Goal: Task Accomplishment & Management: Complete application form

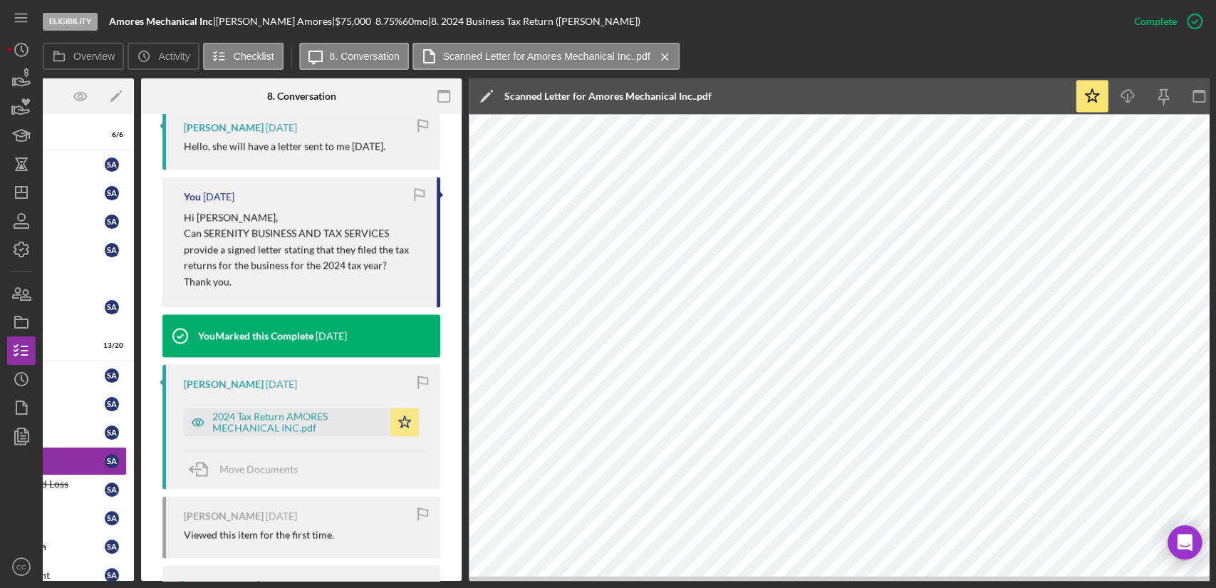
scroll to position [1520, 0]
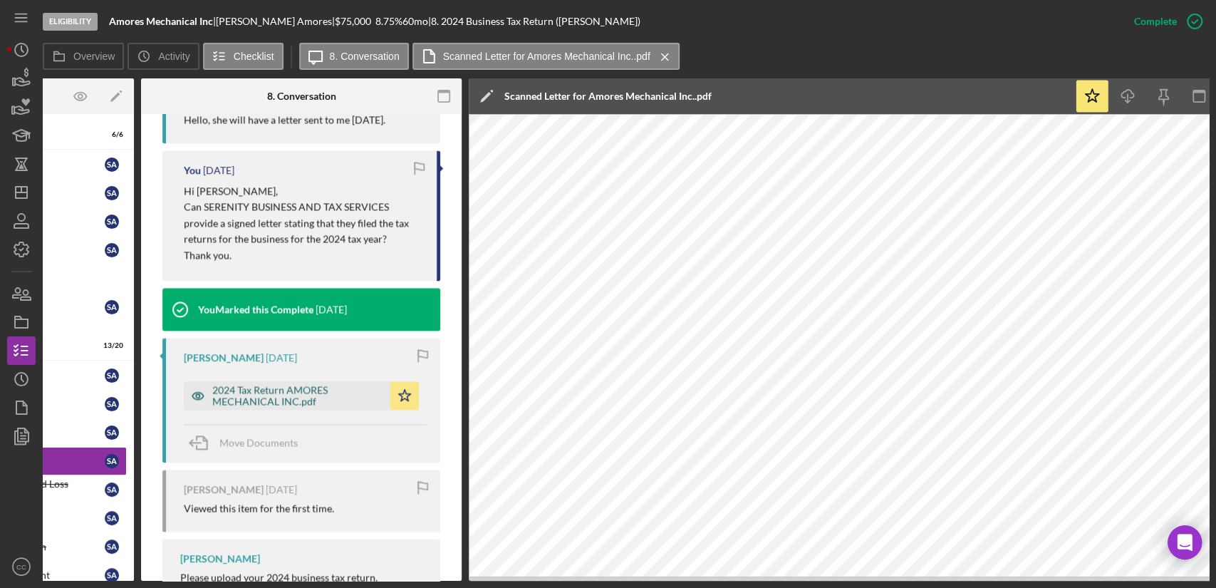
click at [256, 393] on div "2024 Tax Return AMORES MECHANICAL INC.pdf" at bounding box center [297, 395] width 171 height 23
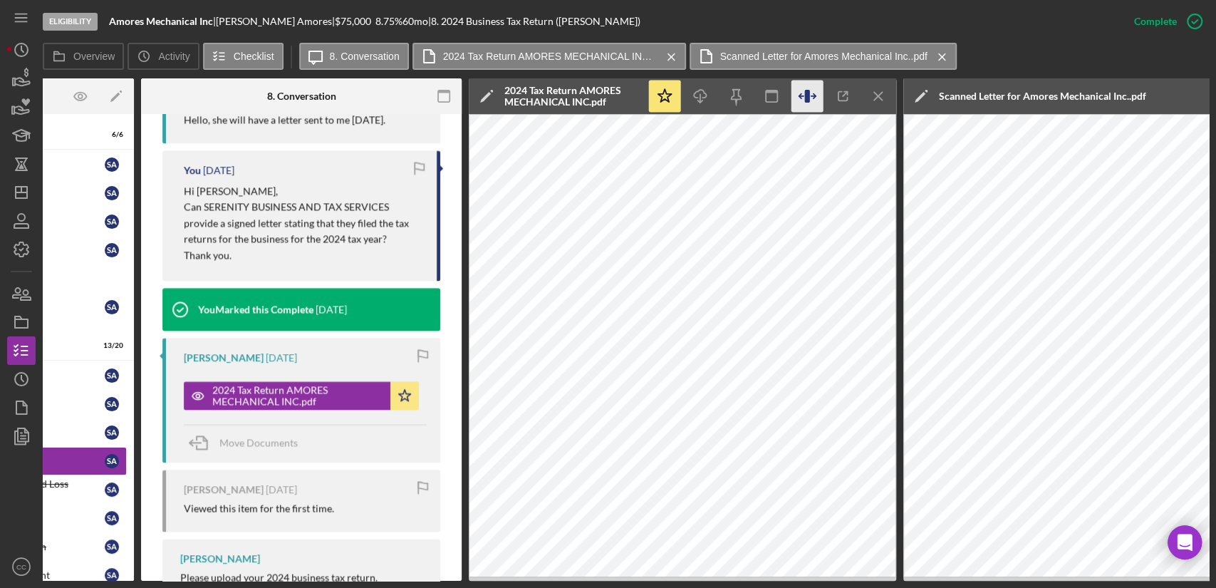
click at [807, 95] on icon "button" at bounding box center [806, 96] width 5 height 13
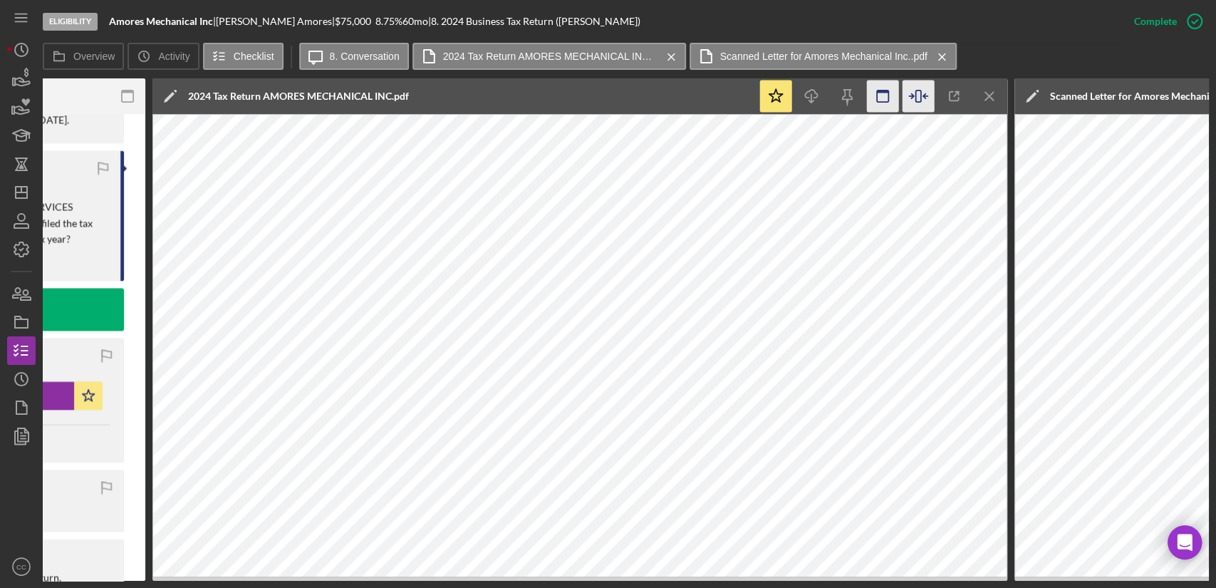
scroll to position [0, 554]
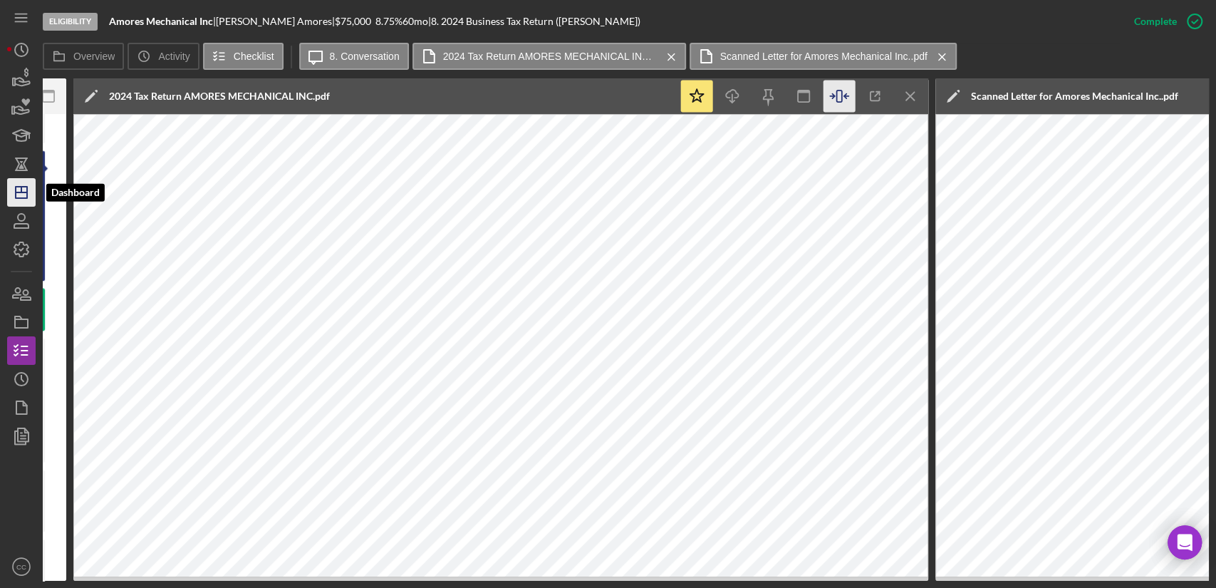
click at [28, 192] on icon "Icon/Dashboard" at bounding box center [22, 193] width 36 height 36
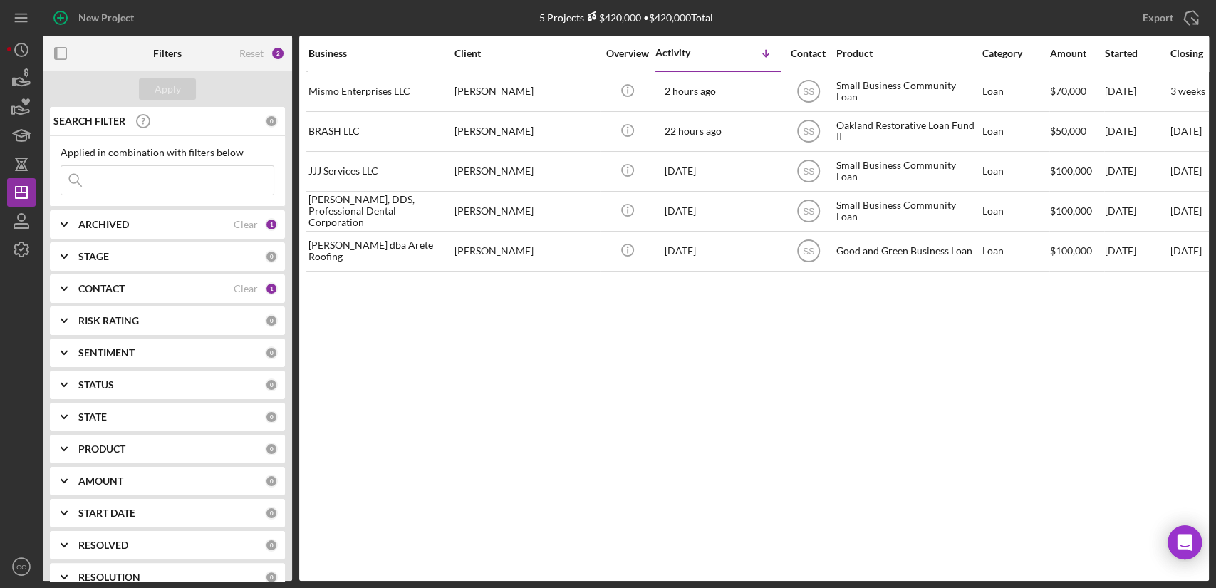
click at [100, 300] on div "CONTACT Clear 1" at bounding box center [177, 288] width 199 height 28
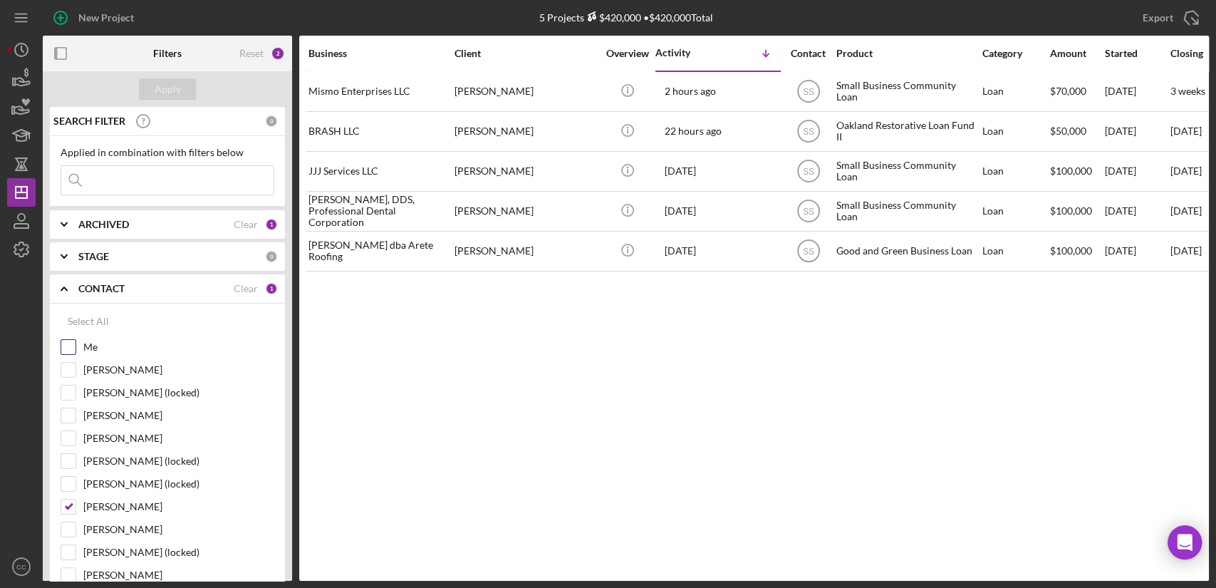
click at [86, 343] on label "Me" at bounding box center [178, 347] width 191 height 14
click at [76, 343] on input "Me" at bounding box center [68, 347] width 14 height 14
checkbox input "true"
click at [72, 504] on input "[PERSON_NAME]" at bounding box center [68, 506] width 14 height 14
checkbox input "false"
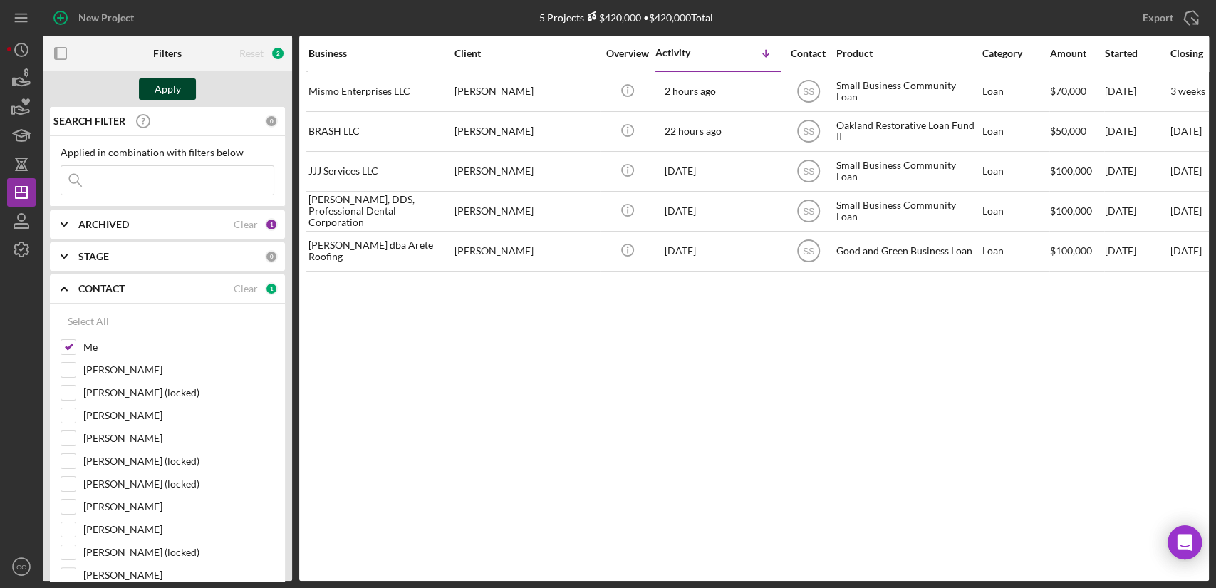
click at [168, 85] on div "Apply" at bounding box center [168, 88] width 26 height 21
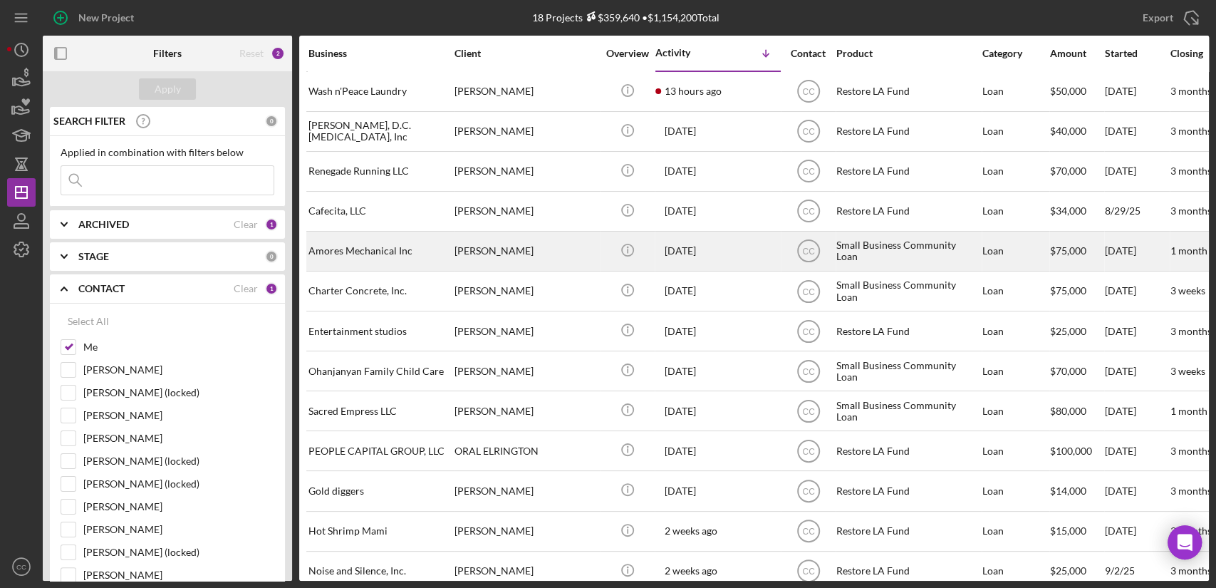
click at [425, 251] on div "Amores Mechanical Inc" at bounding box center [379, 251] width 142 height 38
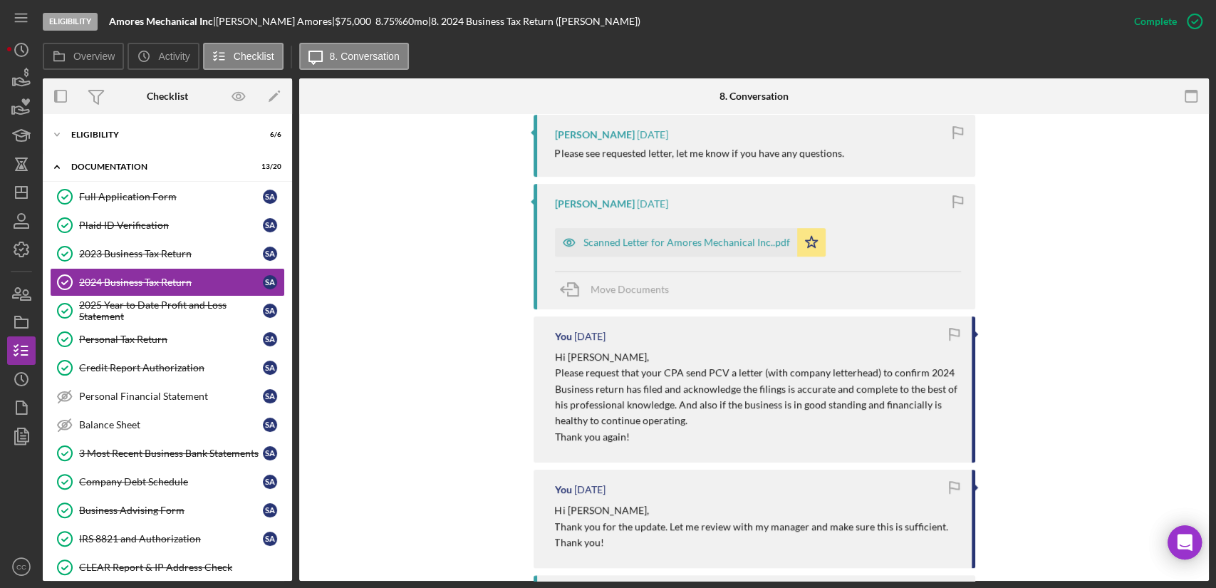
scroll to position [633, 0]
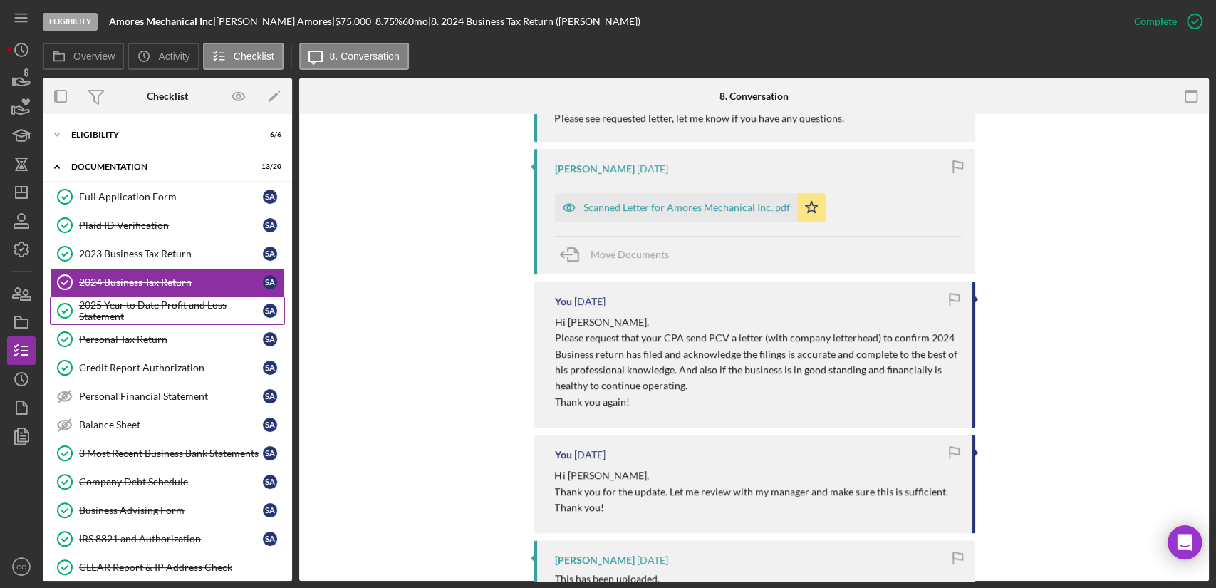
click at [140, 318] on div "2025 Year to Date Profit and Loss Statement" at bounding box center [171, 310] width 184 height 23
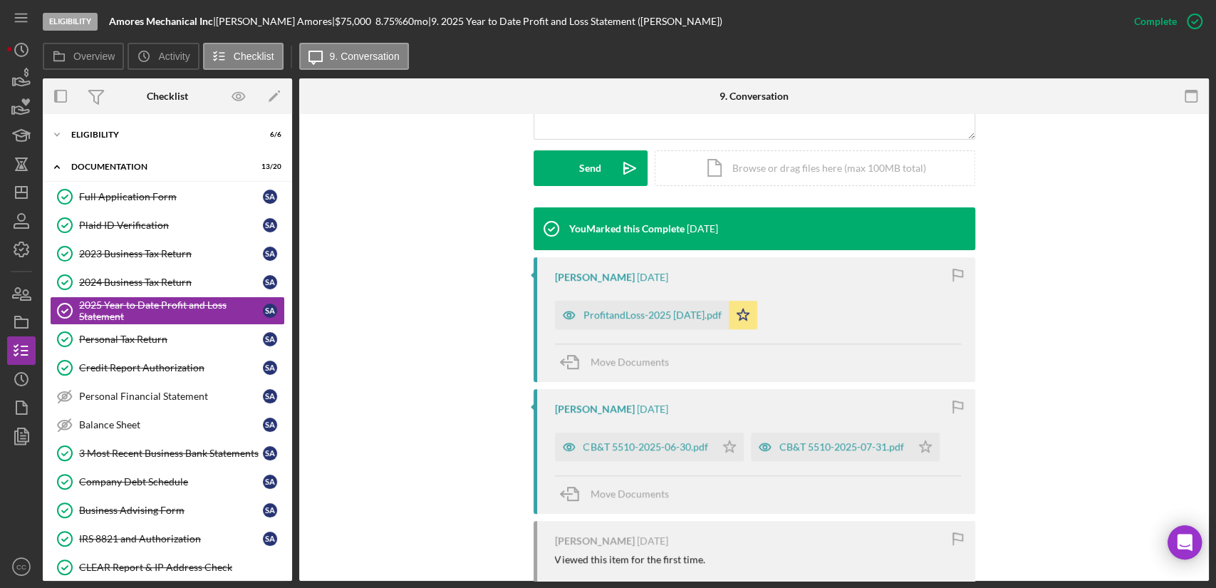
scroll to position [395, 0]
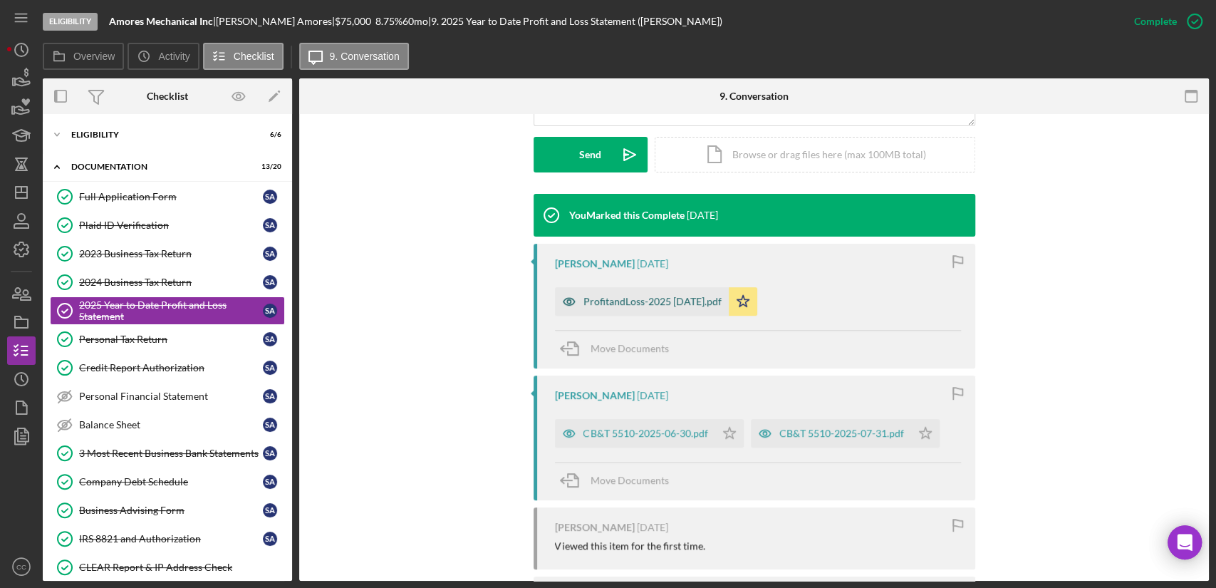
click at [628, 307] on div "ProfitandLoss-2025 [DATE].pdf" at bounding box center [642, 301] width 174 height 28
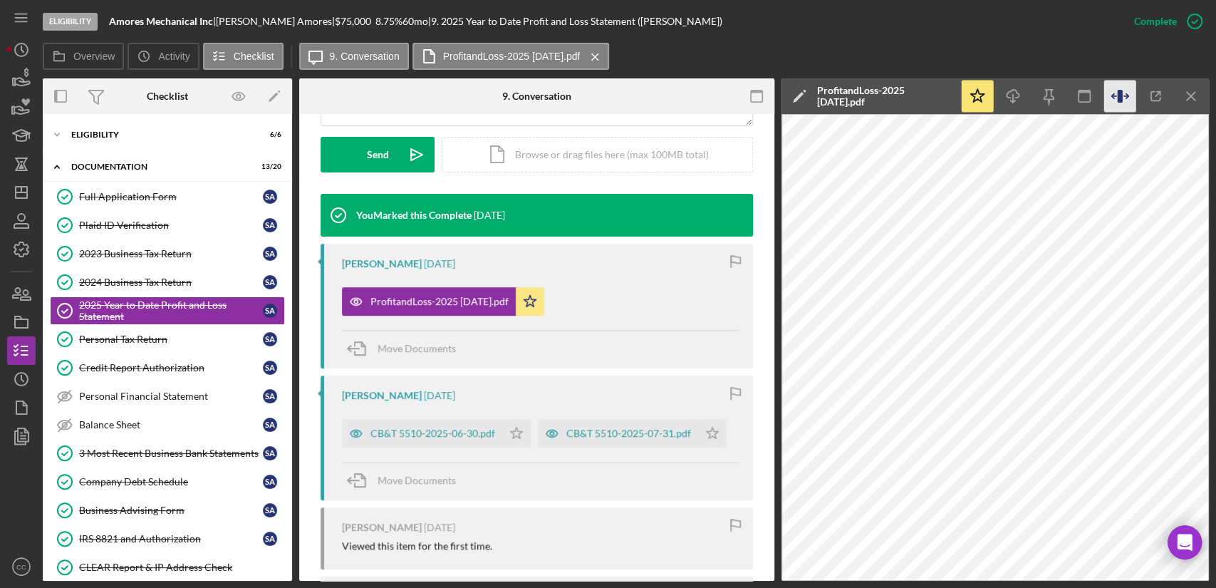
click at [1119, 102] on icon "button" at bounding box center [1120, 97] width 32 height 32
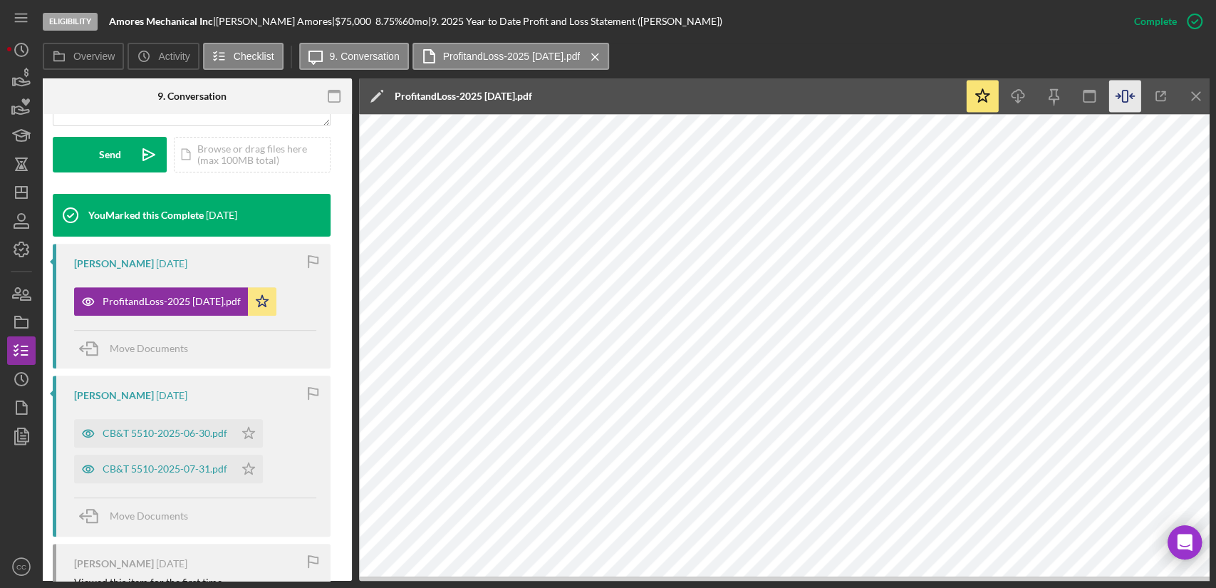
scroll to position [0, 273]
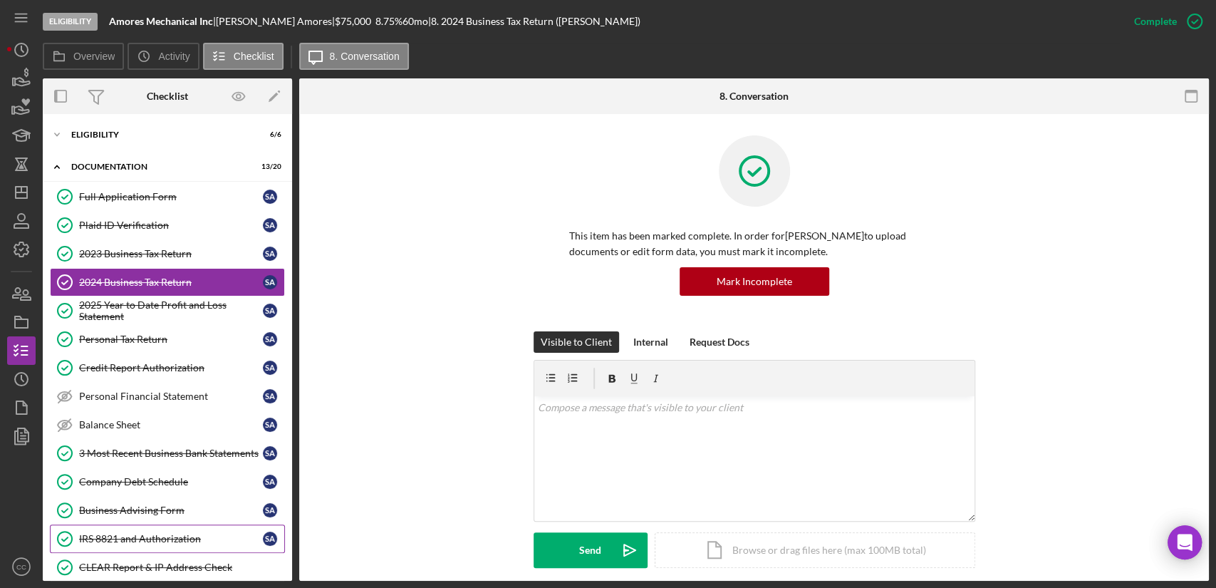
scroll to position [79, 0]
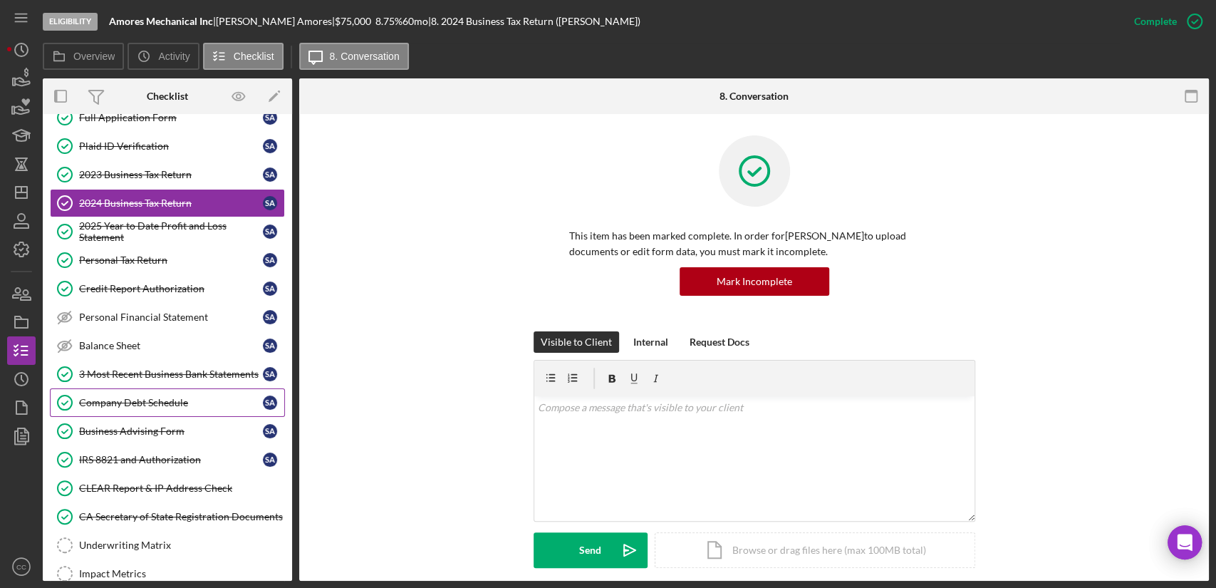
click at [153, 405] on div "Company Debt Schedule" at bounding box center [171, 402] width 184 height 11
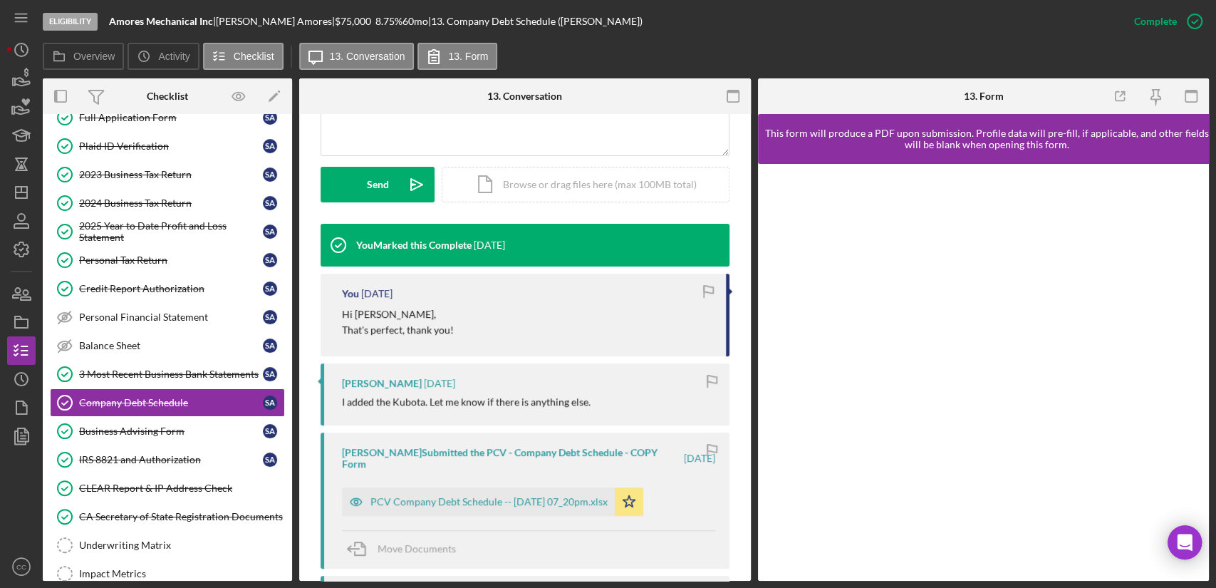
scroll to position [475, 0]
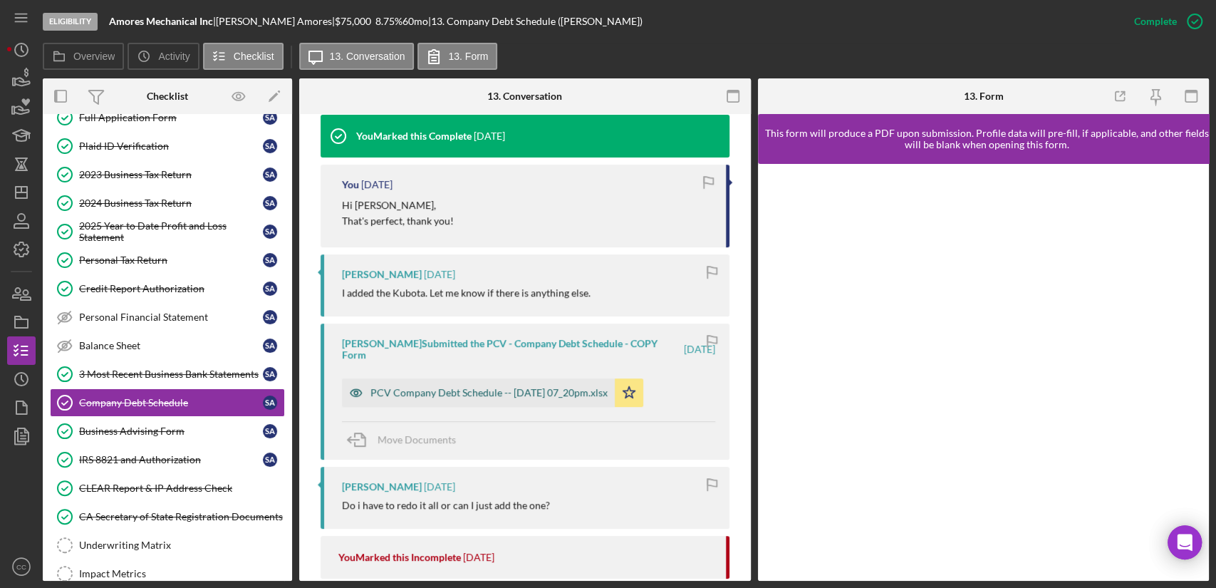
click at [498, 393] on div "PCV Company Debt Schedule -- [DATE] 07_20pm.xlsx" at bounding box center [488, 392] width 237 height 11
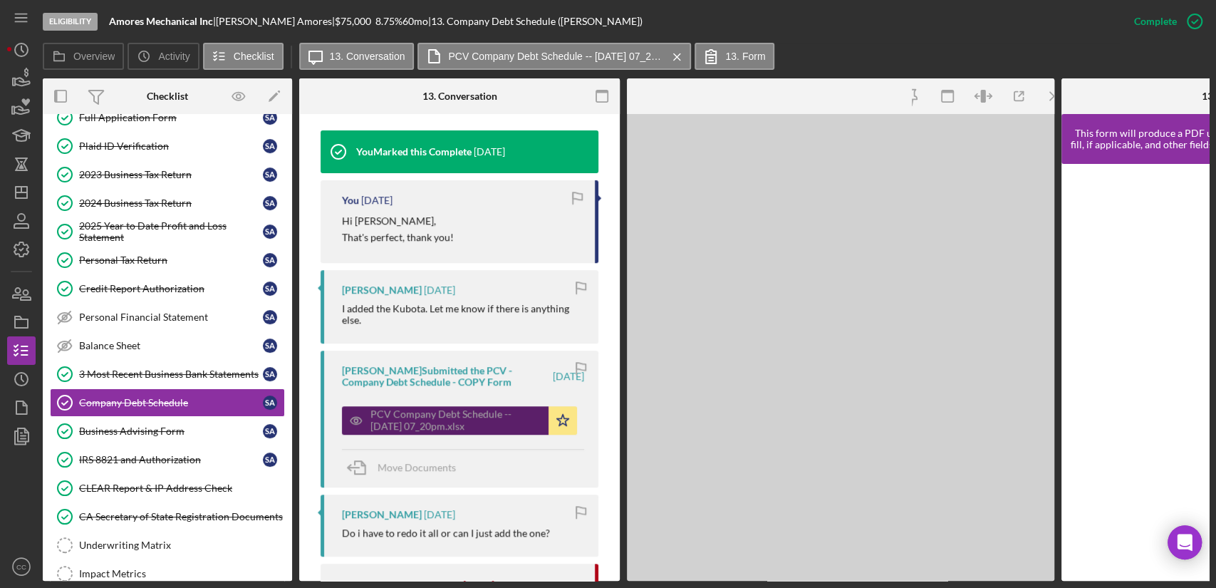
scroll to position [490, 0]
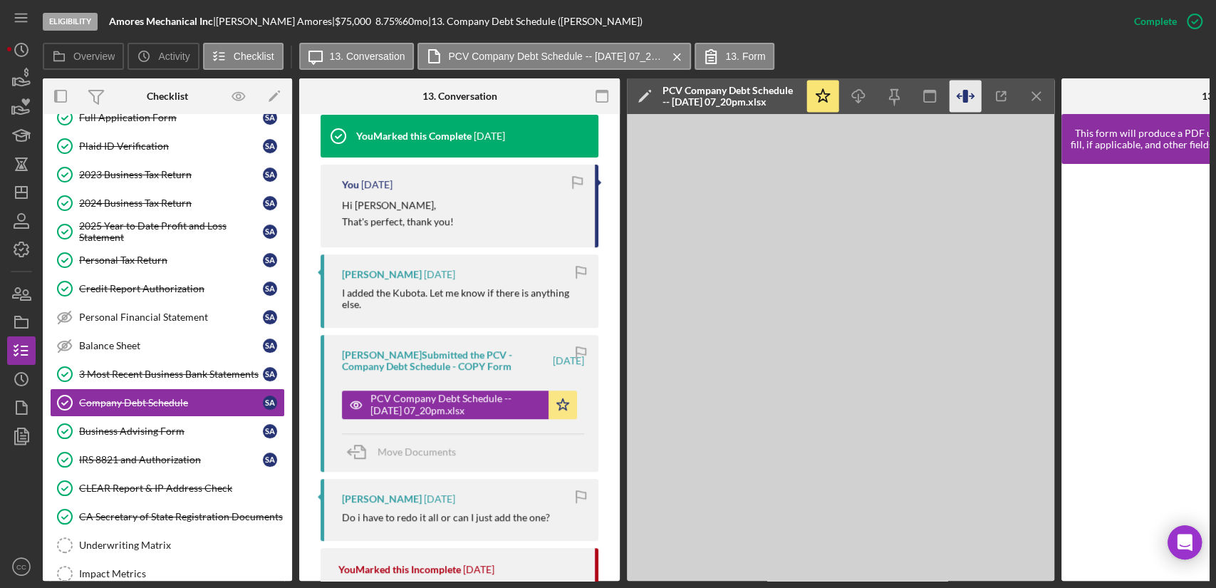
click at [969, 100] on icon "button" at bounding box center [966, 97] width 32 height 32
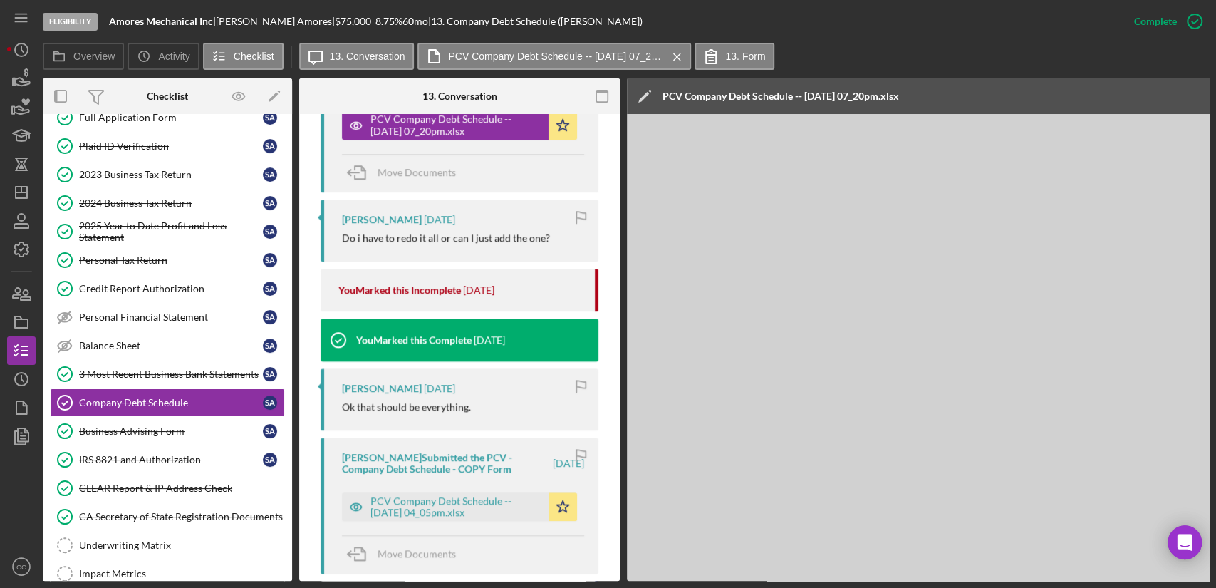
scroll to position [807, 0]
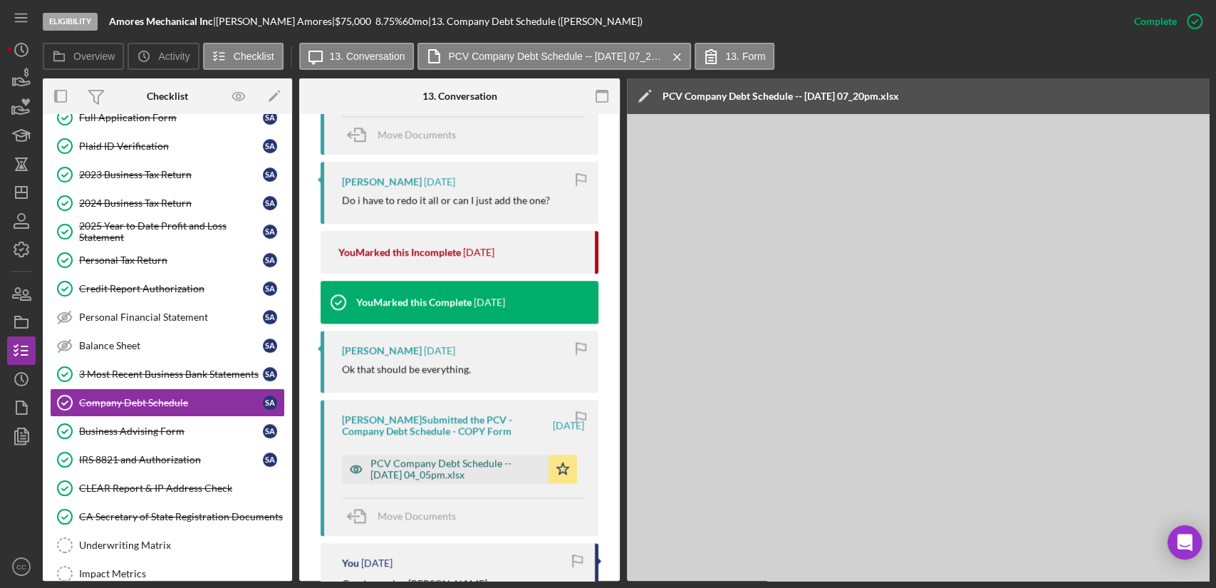
click at [422, 466] on div "PCV Company Debt Schedule -- [DATE] 04_05pm.xlsx" at bounding box center [455, 468] width 171 height 23
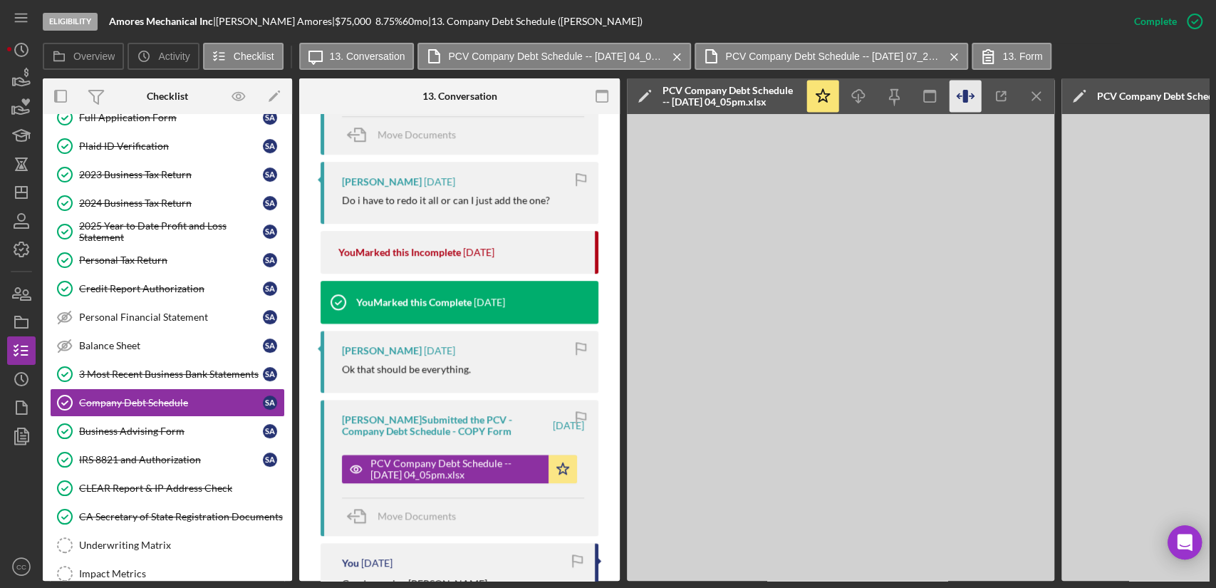
click at [965, 91] on icon "button" at bounding box center [965, 96] width 5 height 13
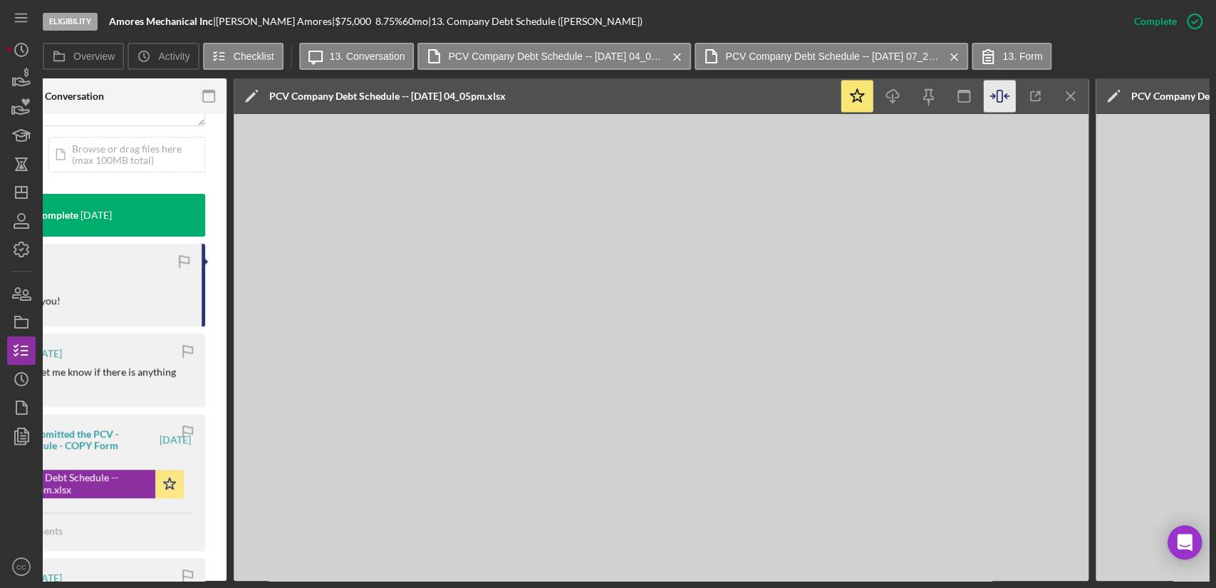
scroll to position [0, 395]
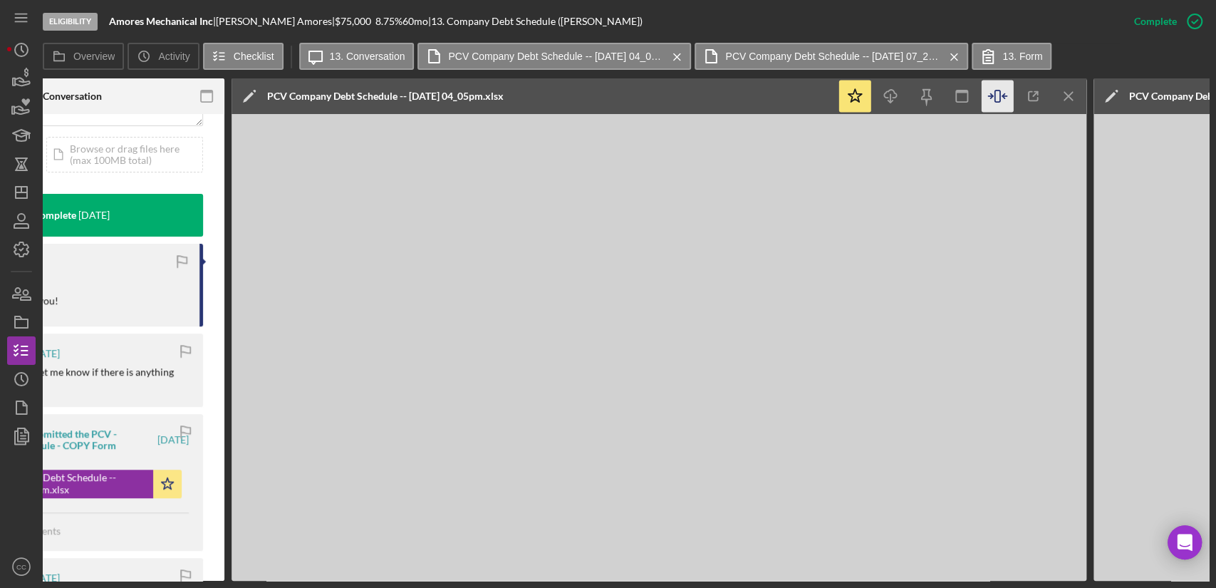
drag, startPoint x: 1067, startPoint y: 101, endPoint x: 1058, endPoint y: 109, distance: 12.1
click at [1067, 101] on icon "Icon/Menu Close" at bounding box center [1069, 97] width 32 height 32
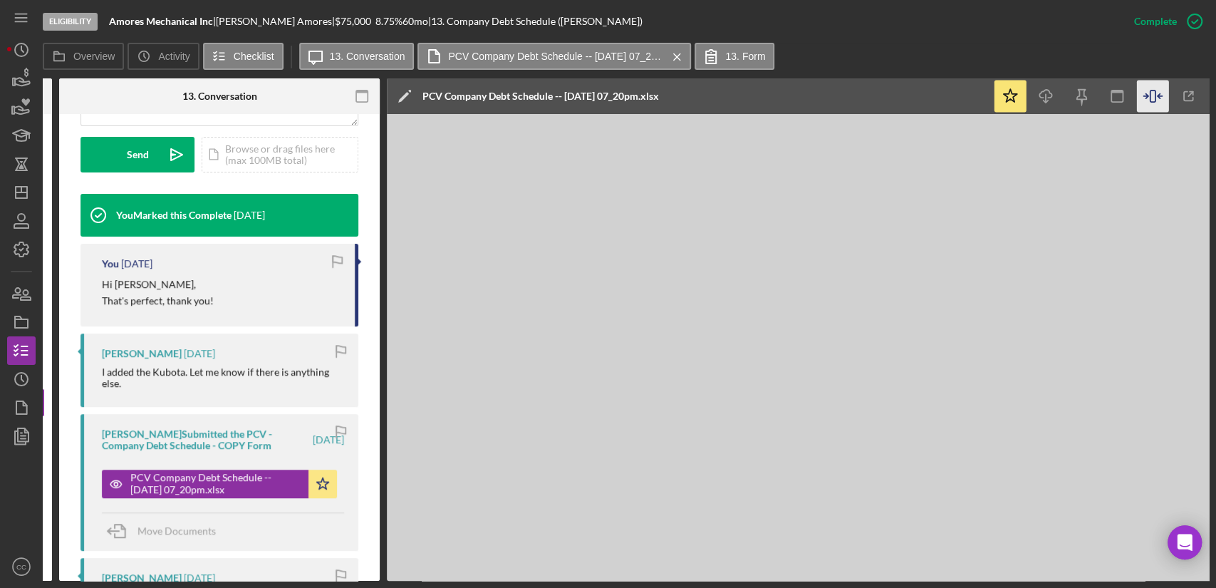
scroll to position [0, 0]
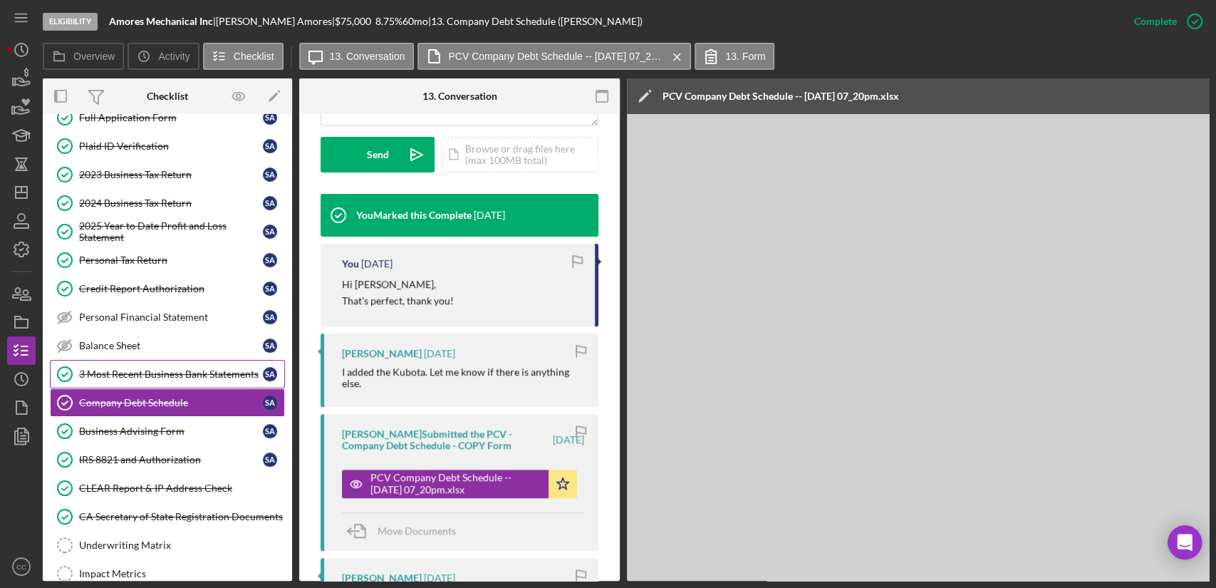
click at [184, 370] on div "3 Most Recent Business Bank Statements" at bounding box center [171, 373] width 184 height 11
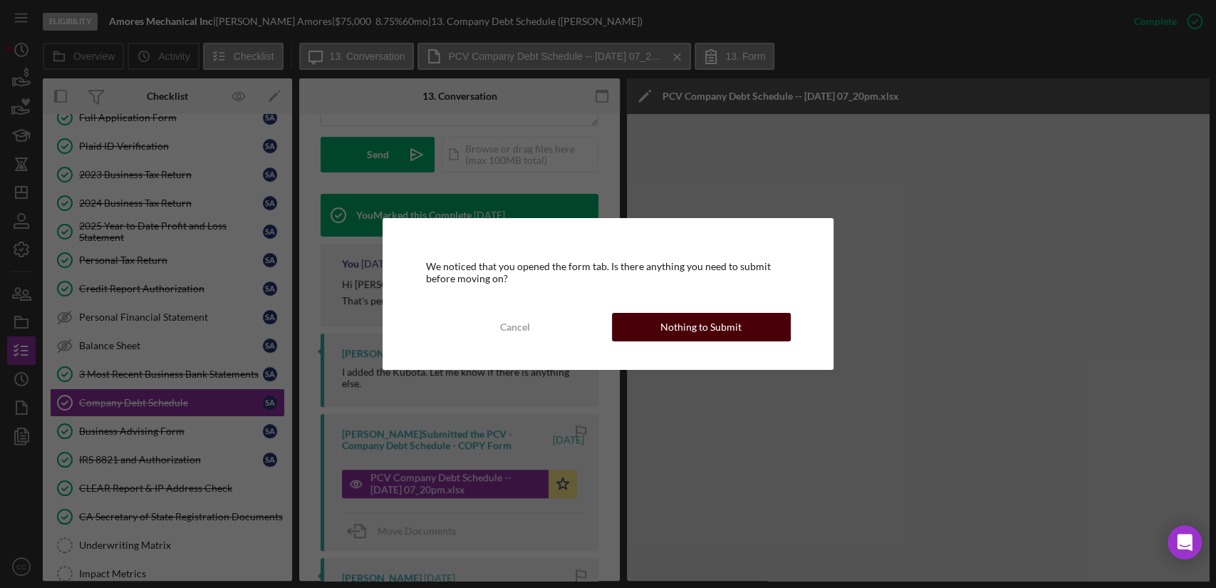
click at [716, 323] on div "Nothing to Submit" at bounding box center [700, 327] width 81 height 28
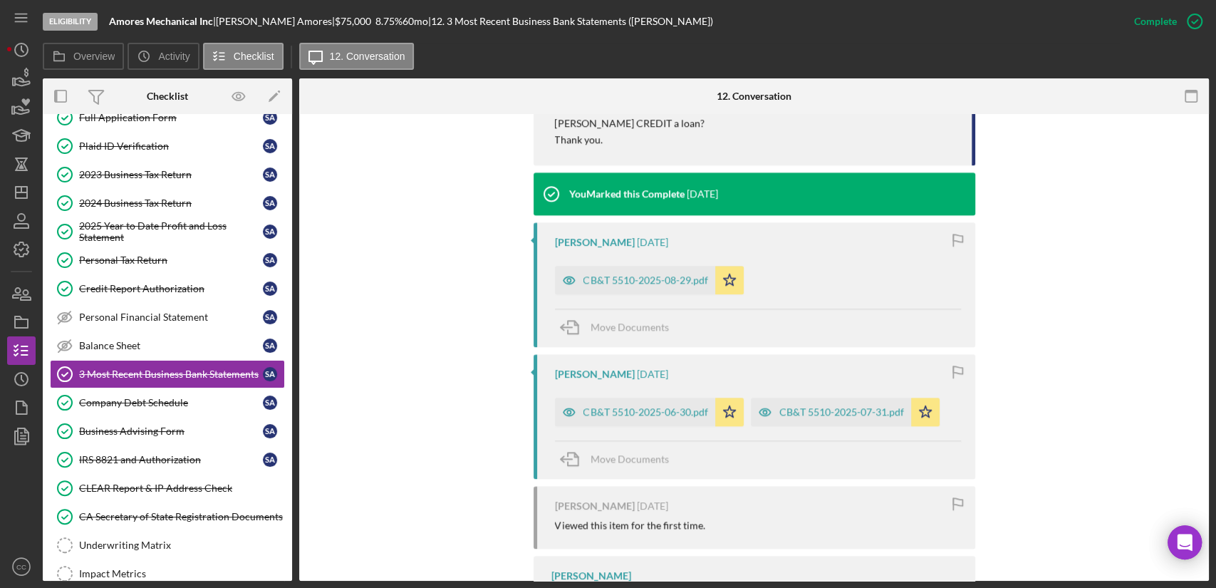
scroll to position [1029, 0]
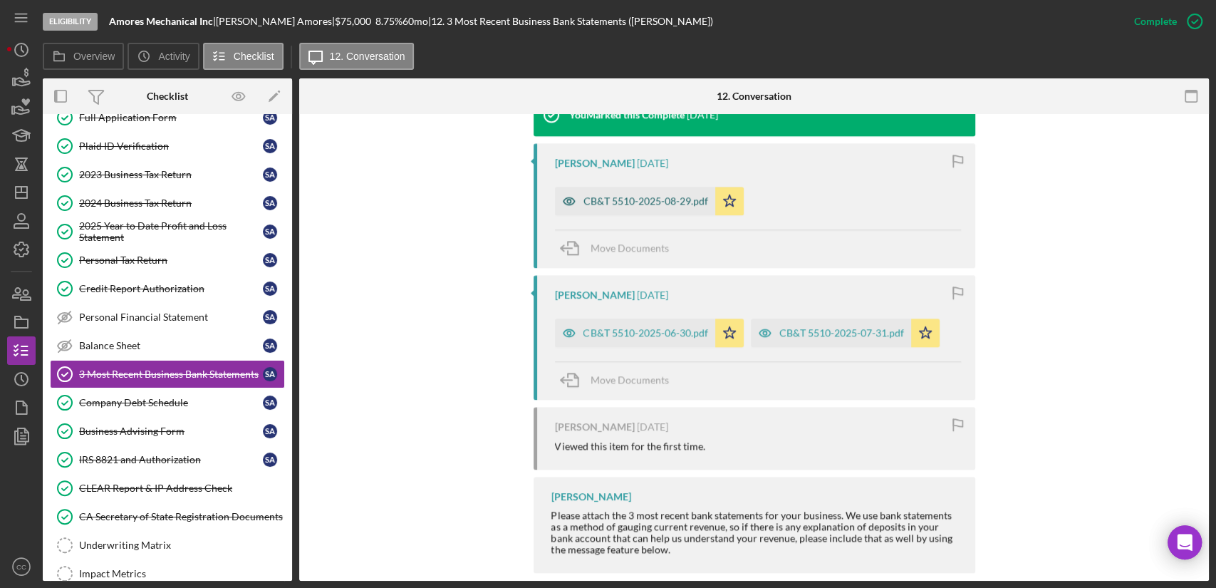
click at [633, 204] on div "CB&T 5510-2025-08-29.pdf" at bounding box center [646, 200] width 125 height 11
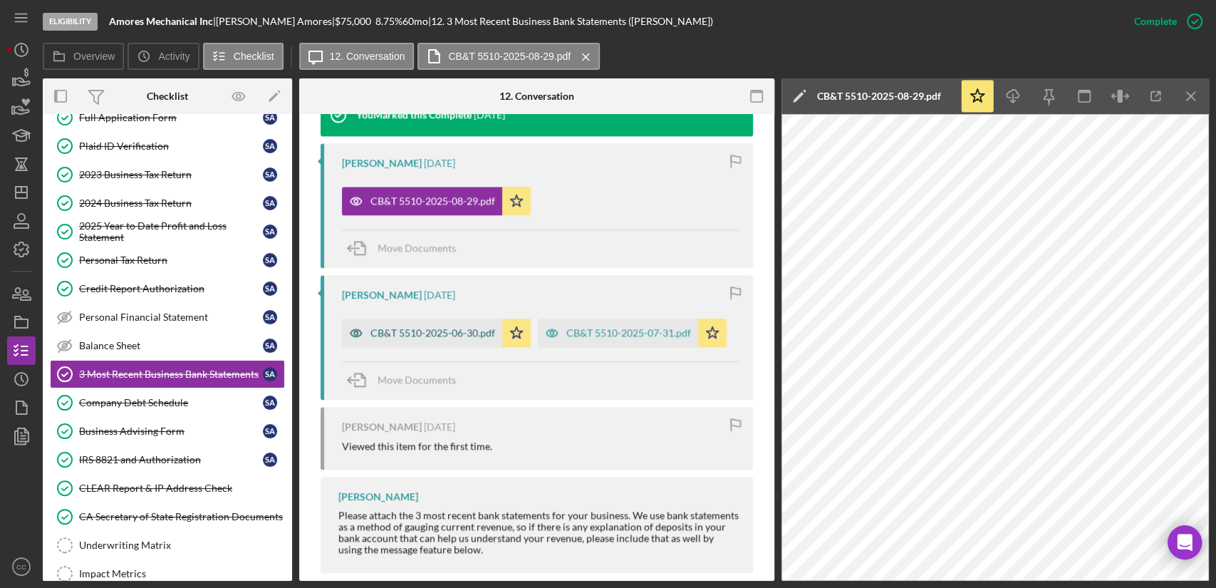
click at [462, 329] on div "CB&T 5510-2025-06-30.pdf" at bounding box center [432, 332] width 125 height 11
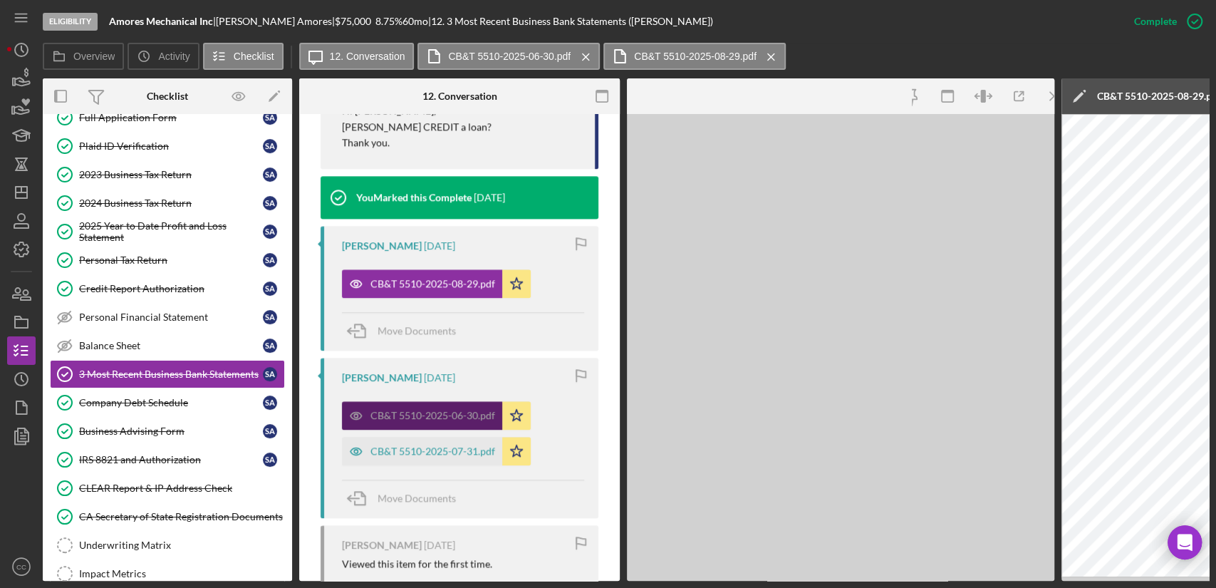
scroll to position [1100, 0]
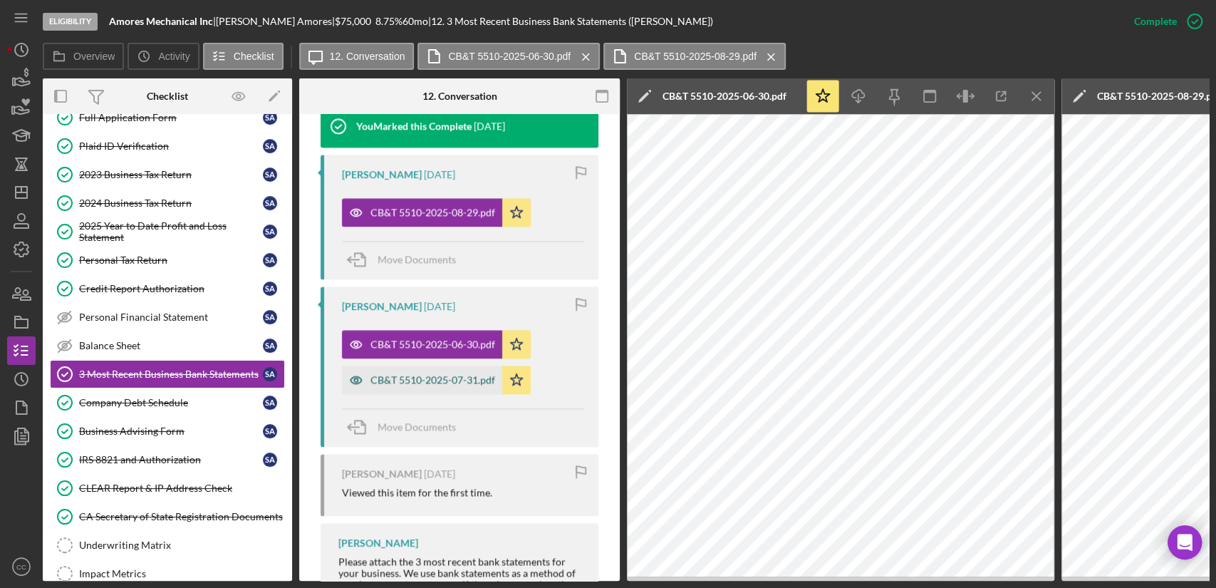
click at [439, 374] on div "CB&T 5510-2025-07-31.pdf" at bounding box center [432, 379] width 125 height 11
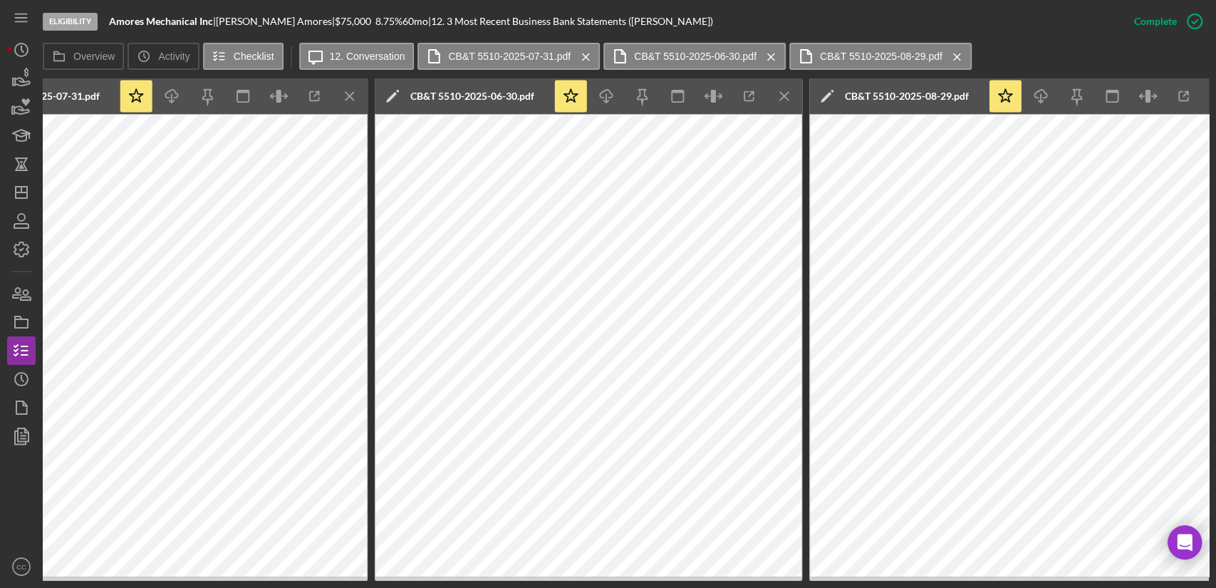
scroll to position [0, 715]
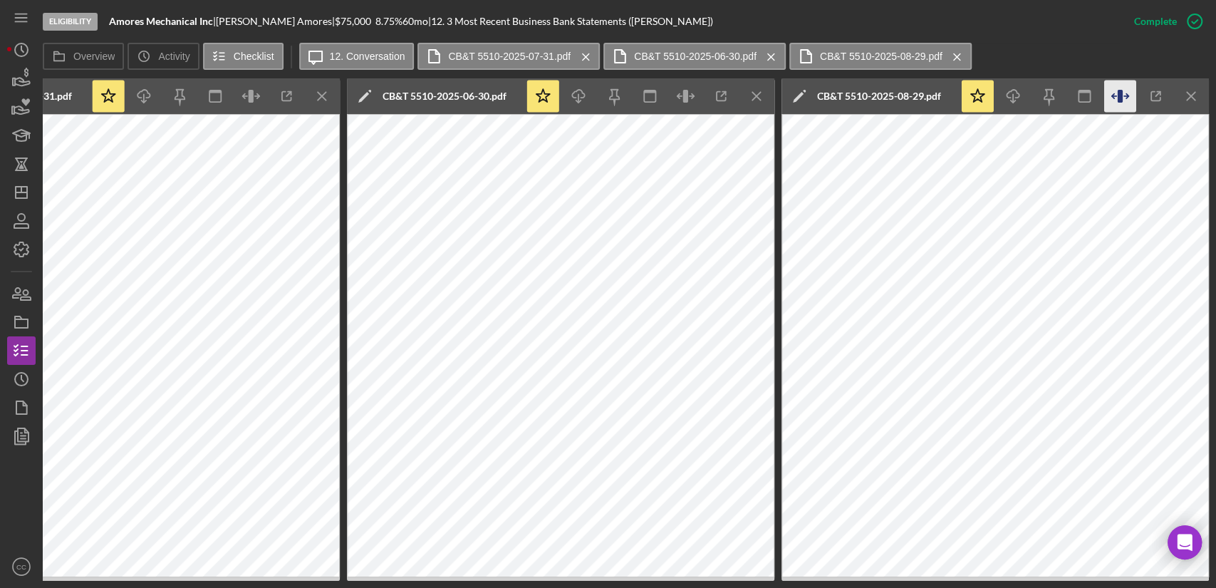
click at [1126, 101] on icon "button" at bounding box center [1120, 97] width 32 height 32
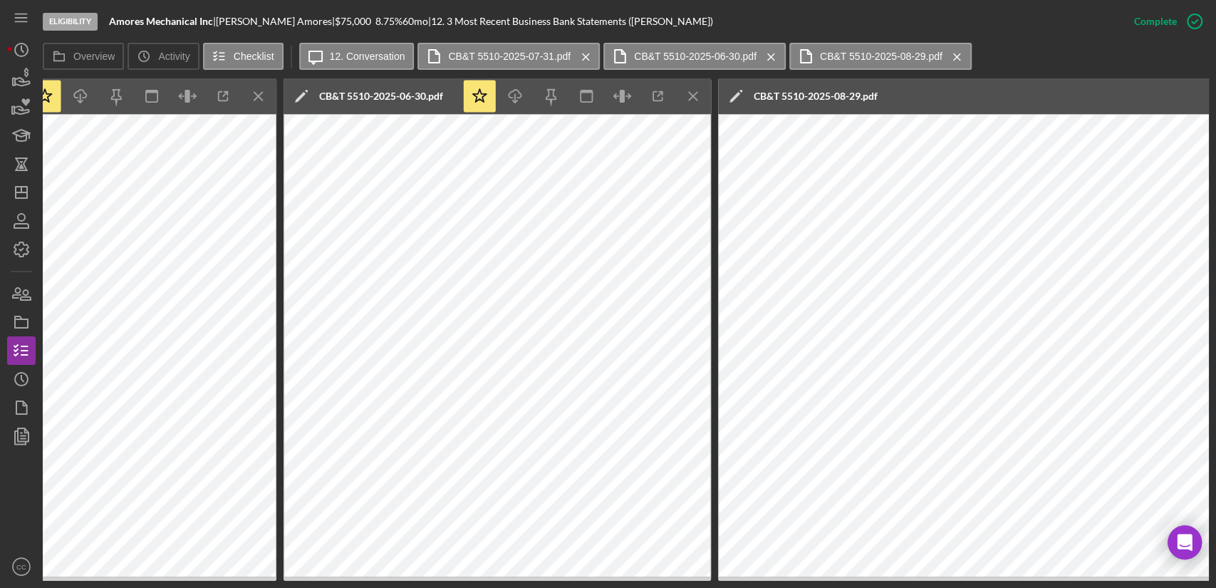
scroll to position [0, 747]
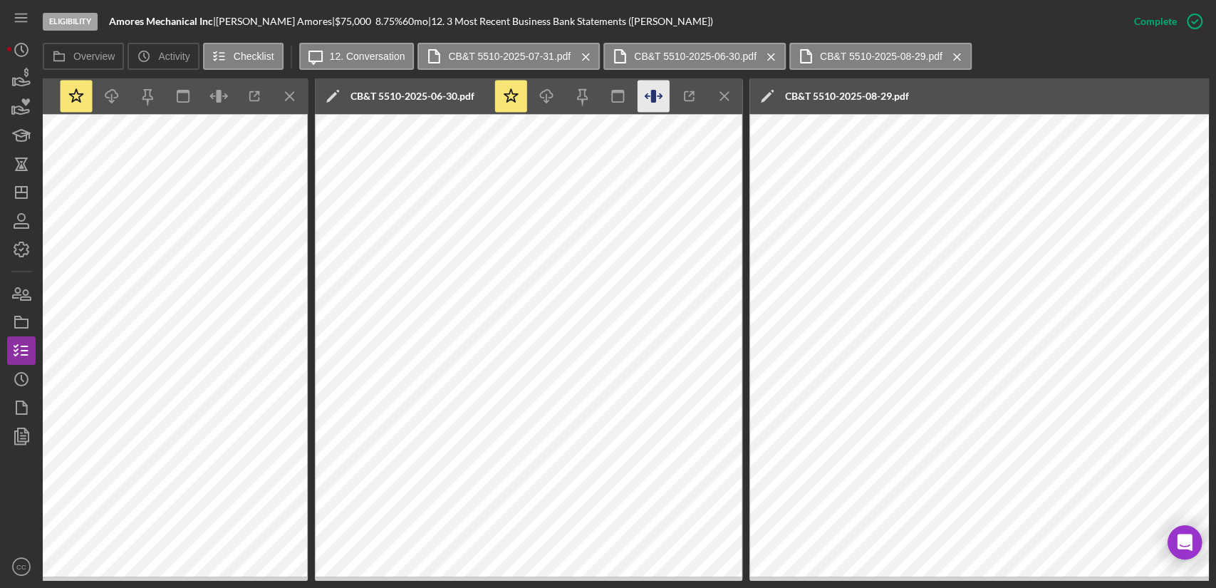
click at [657, 101] on icon "button" at bounding box center [654, 97] width 32 height 32
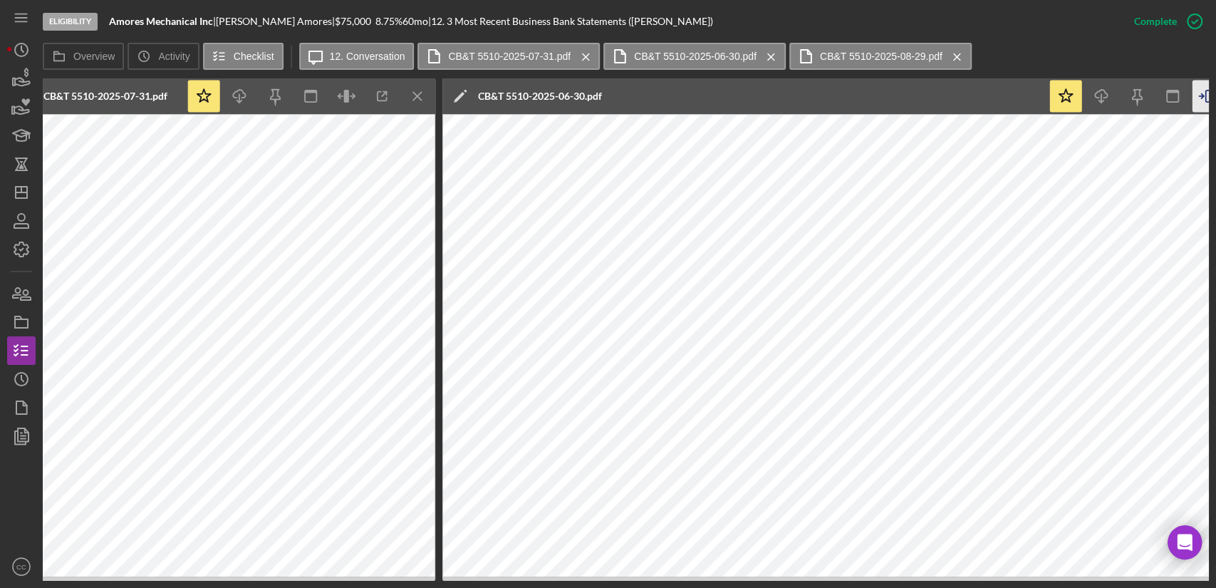
scroll to position [0, 302]
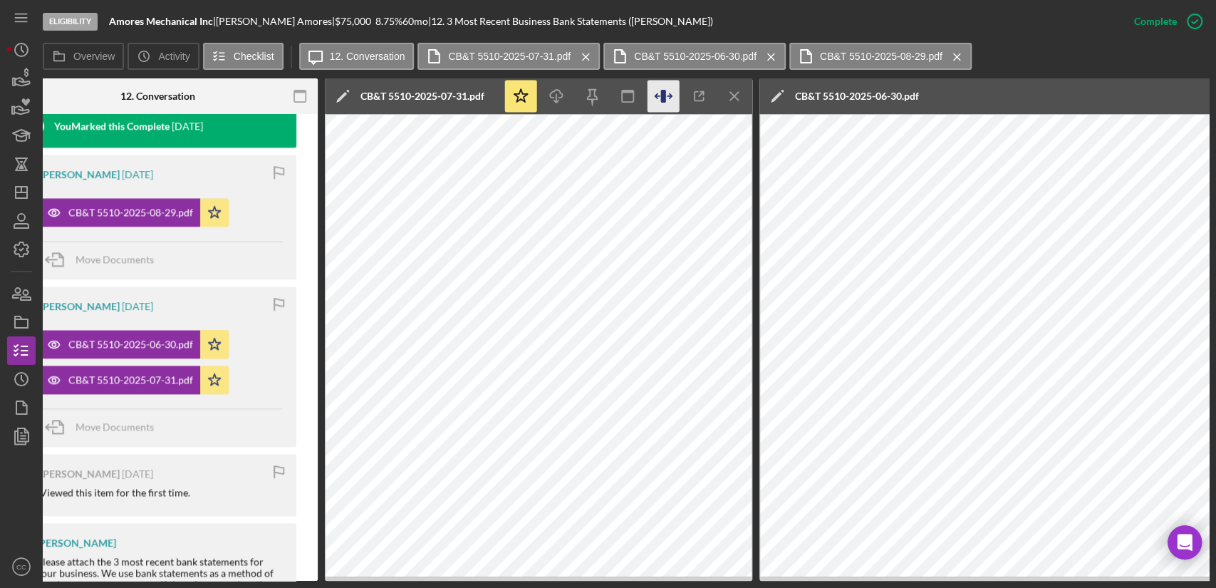
click at [653, 85] on icon "button" at bounding box center [664, 97] width 32 height 32
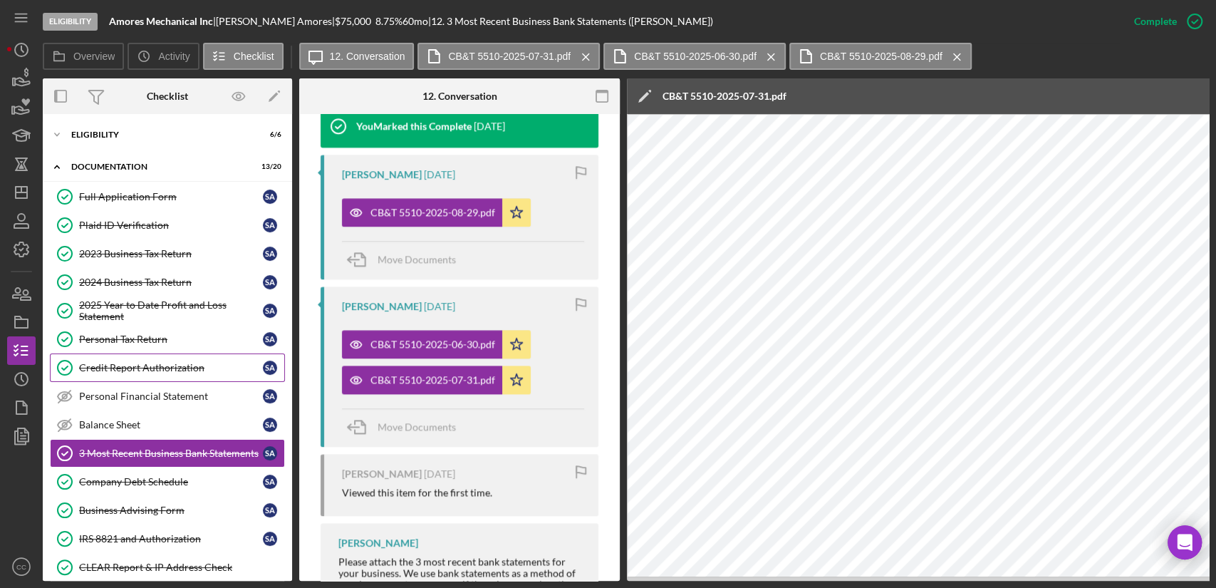
scroll to position [0, 0]
click at [170, 482] on div "Company Debt Schedule" at bounding box center [171, 481] width 184 height 11
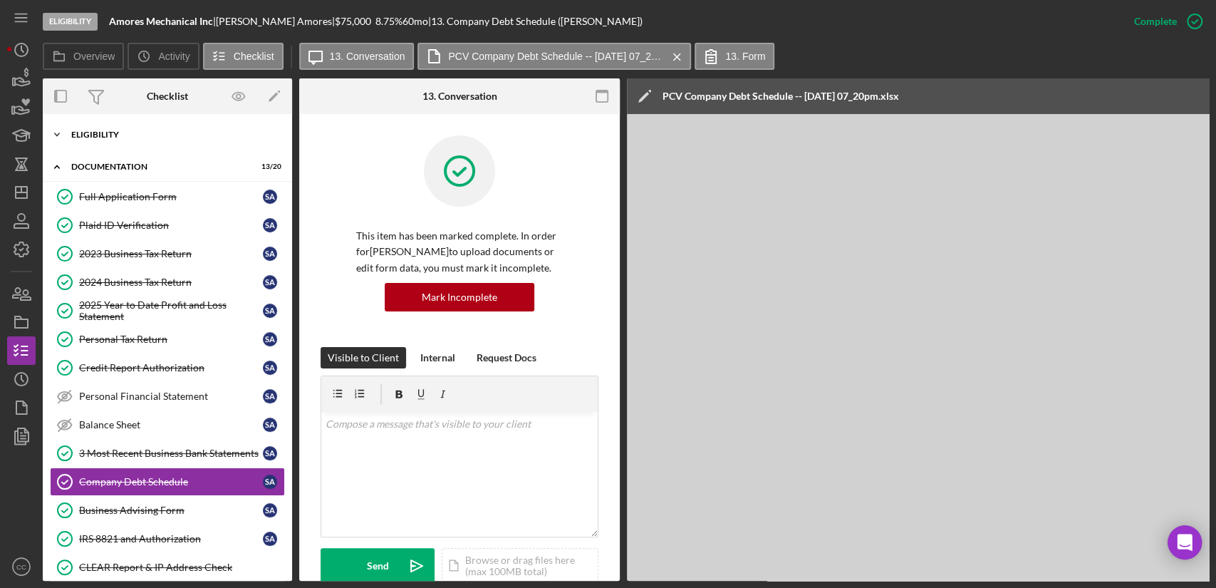
click at [105, 133] on div "Eligibility" at bounding box center [172, 134] width 203 height 9
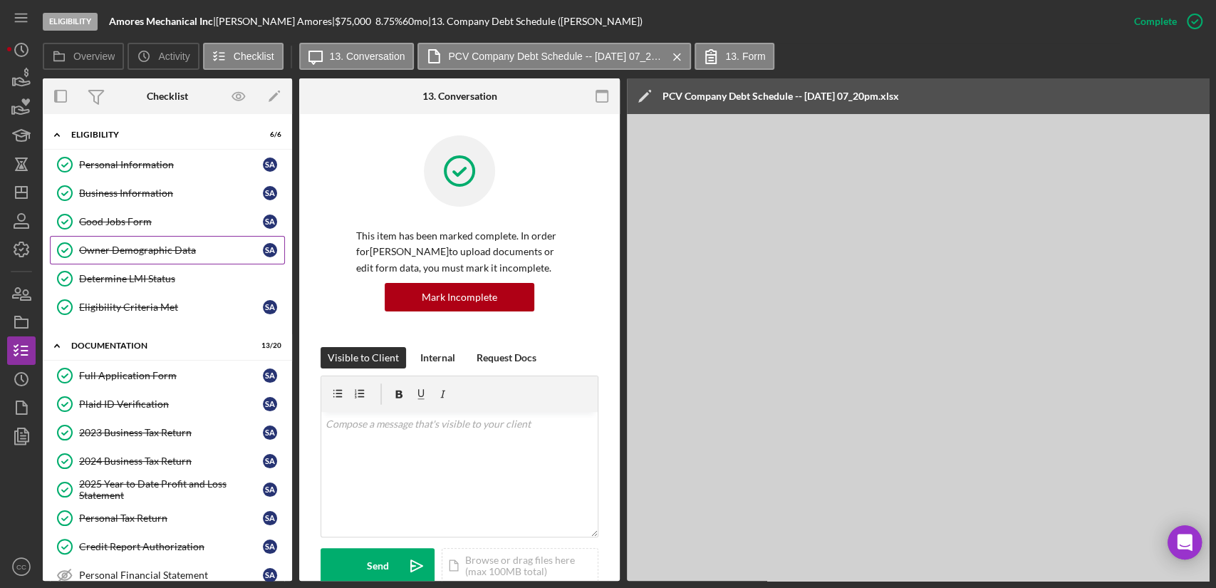
click at [132, 253] on div "Owner Demographic Data" at bounding box center [171, 249] width 184 height 11
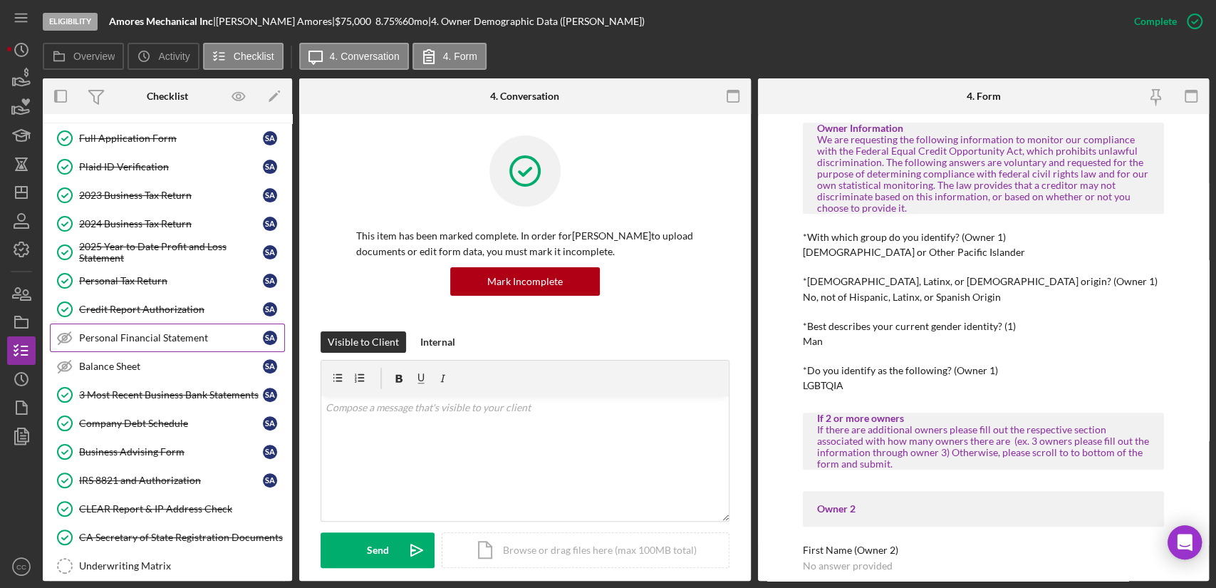
scroll to position [316, 0]
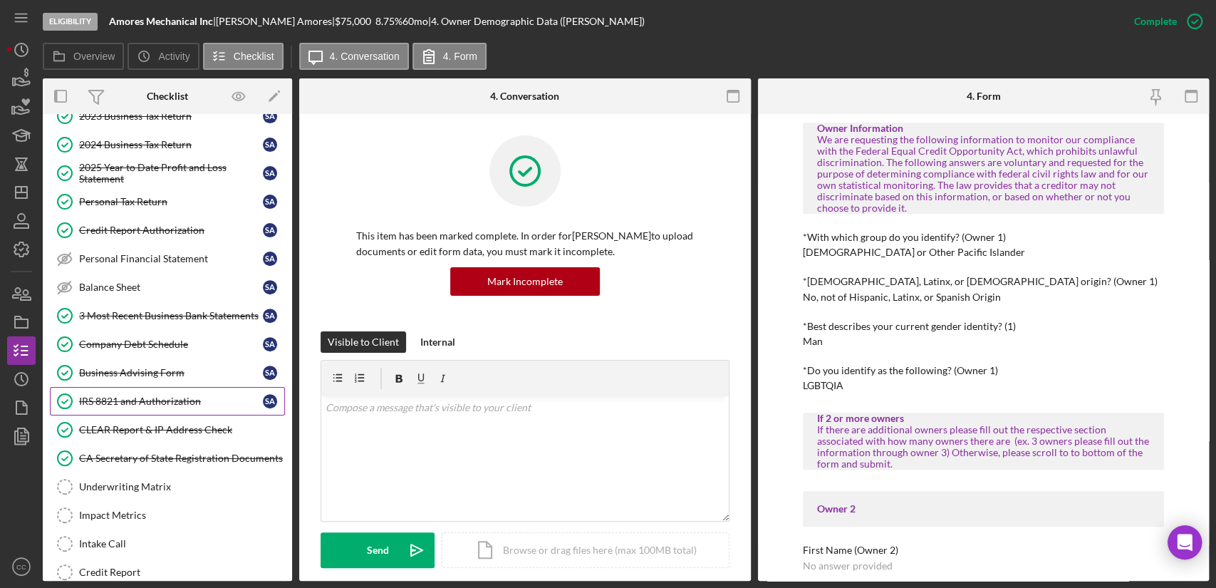
drag, startPoint x: 152, startPoint y: 420, endPoint x: 170, endPoint y: 410, distance: 20.4
click at [152, 424] on div "CLEAR Report & IP Address Check" at bounding box center [181, 429] width 205 height 11
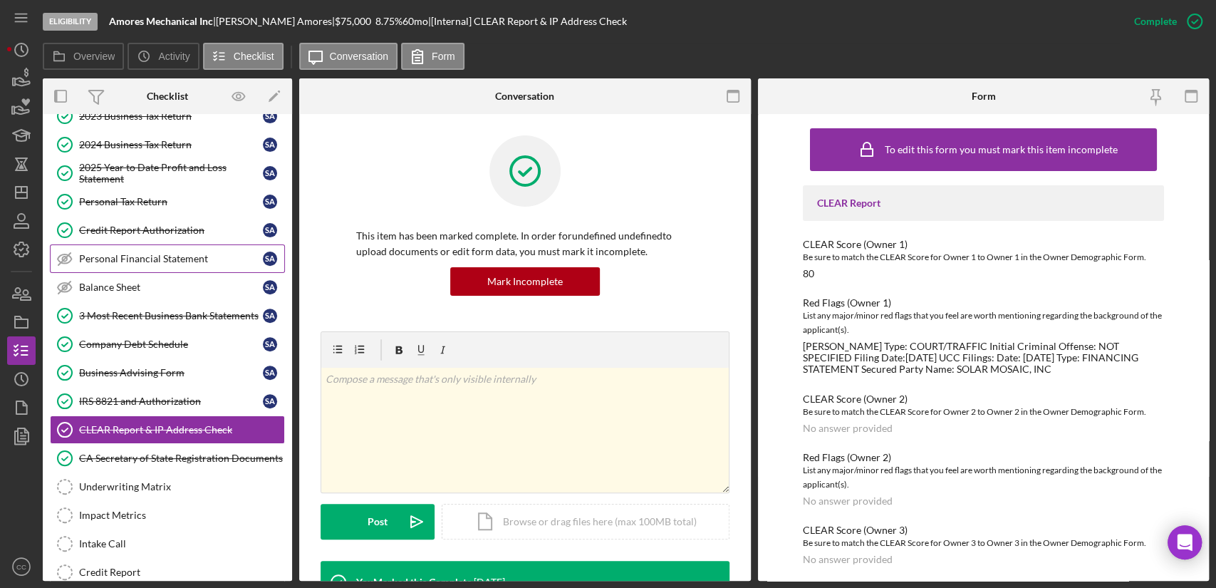
scroll to position [158, 0]
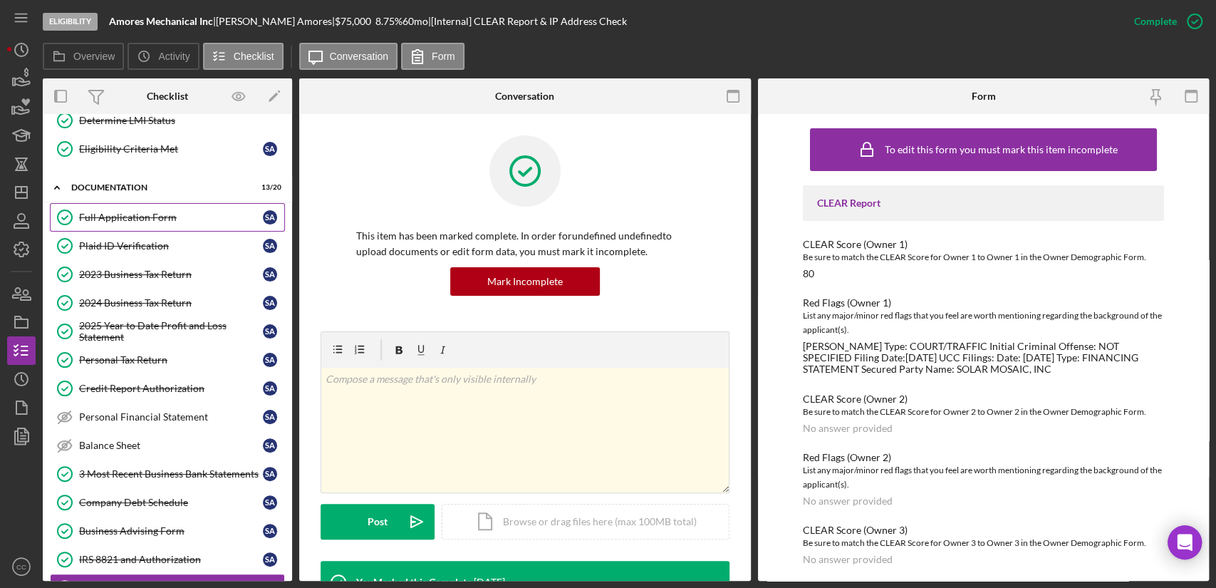
click at [118, 216] on div "Full Application Form" at bounding box center [171, 217] width 184 height 11
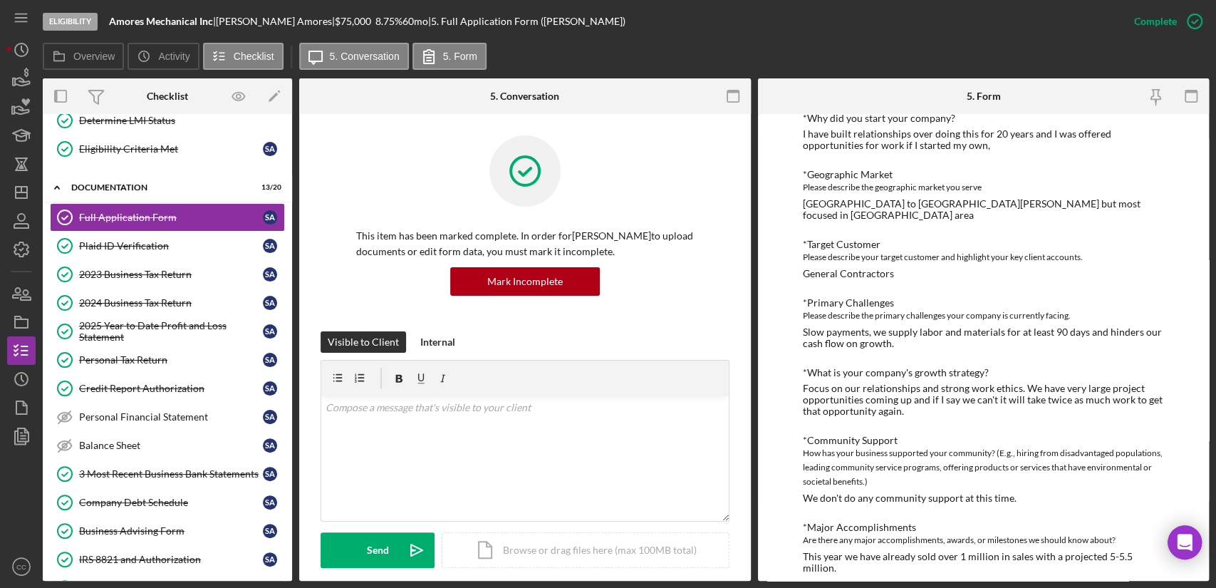
scroll to position [554, 0]
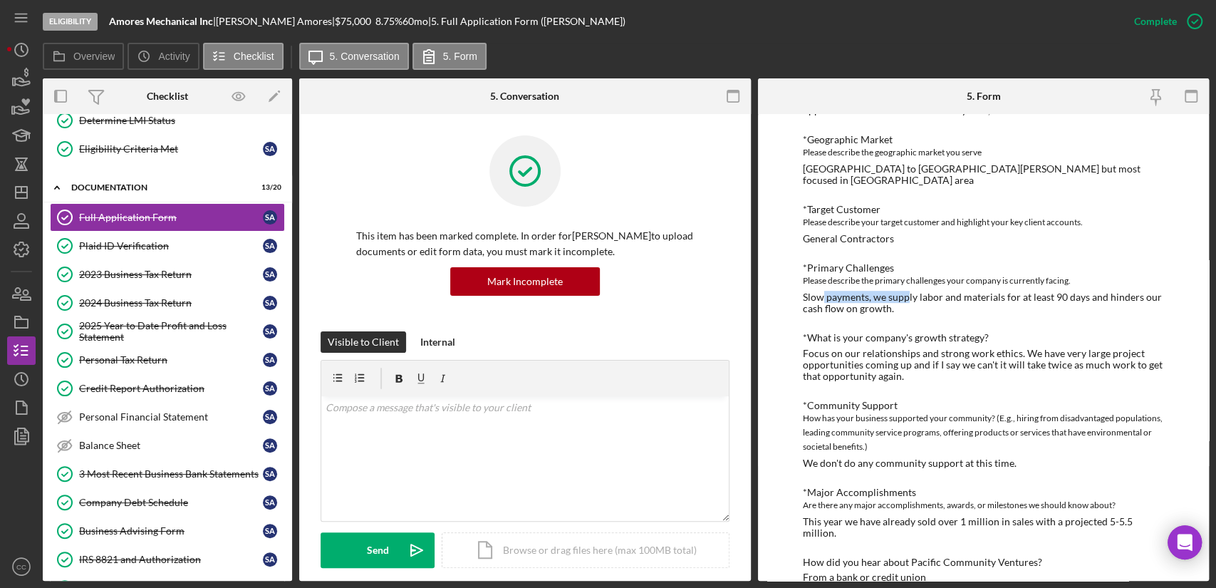
drag, startPoint x: 821, startPoint y: 282, endPoint x: 905, endPoint y: 281, distance: 84.1
click at [905, 291] on div "Slow payments, we supply labor and materials for at least 90 days and hinders o…" at bounding box center [983, 302] width 361 height 23
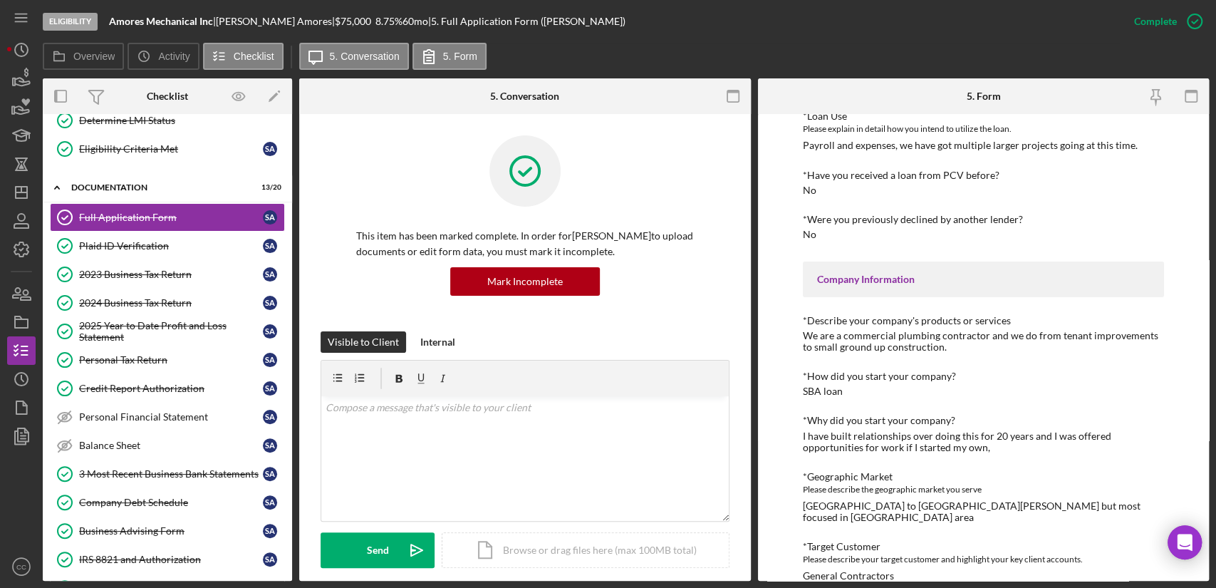
scroll to position [0, 0]
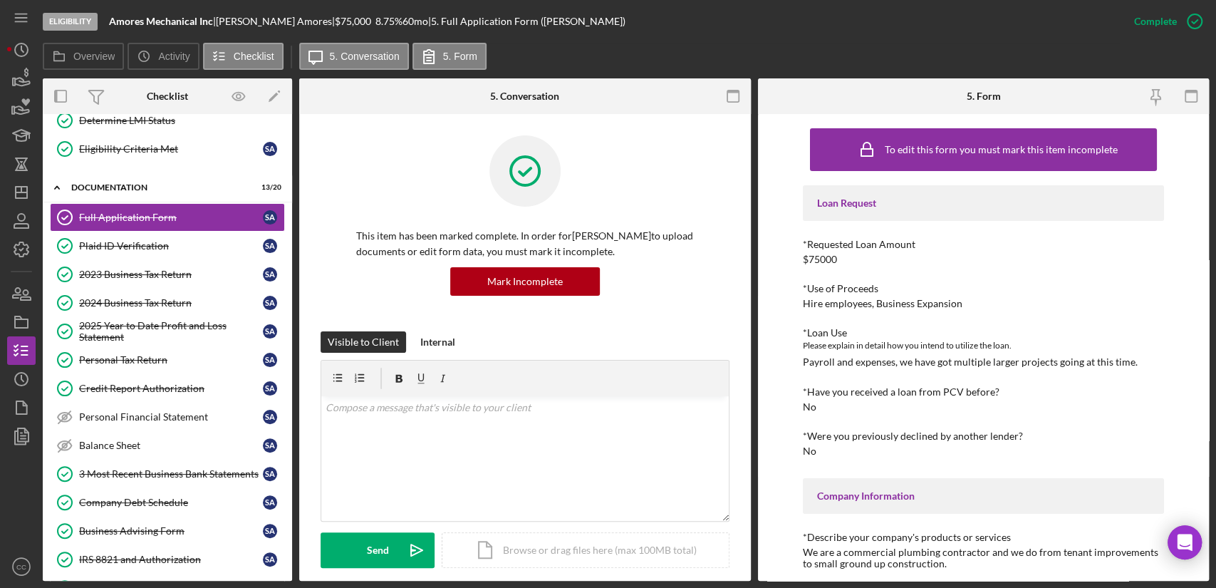
drag, startPoint x: 217, startPoint y: 20, endPoint x: 110, endPoint y: 16, distance: 106.2
click at [110, 16] on div "Amores Mechanical Inc |" at bounding box center [162, 21] width 107 height 11
copy div "Amores Mechanical Inc"
drag, startPoint x: 290, startPoint y: 21, endPoint x: 223, endPoint y: 21, distance: 67.0
click at [223, 21] on div "Amores Mechanical Inc | [PERSON_NAME] | $75,000 $15,000 8.75 % 60 mo | 5. Full …" at bounding box center [367, 21] width 517 height 11
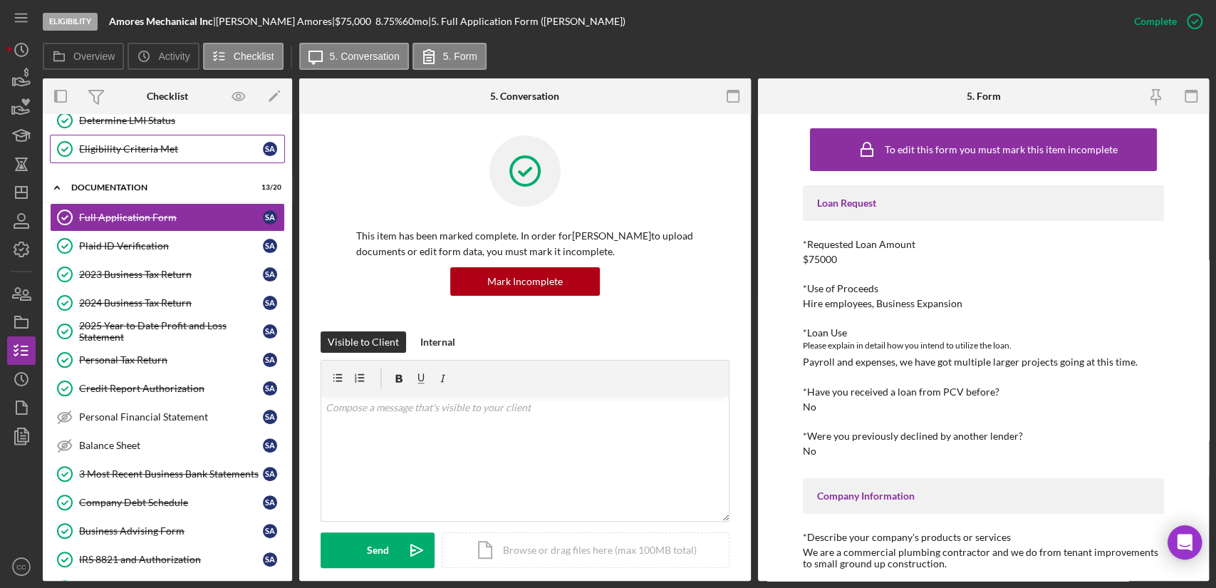
copy div "| [PERSON_NAME]"
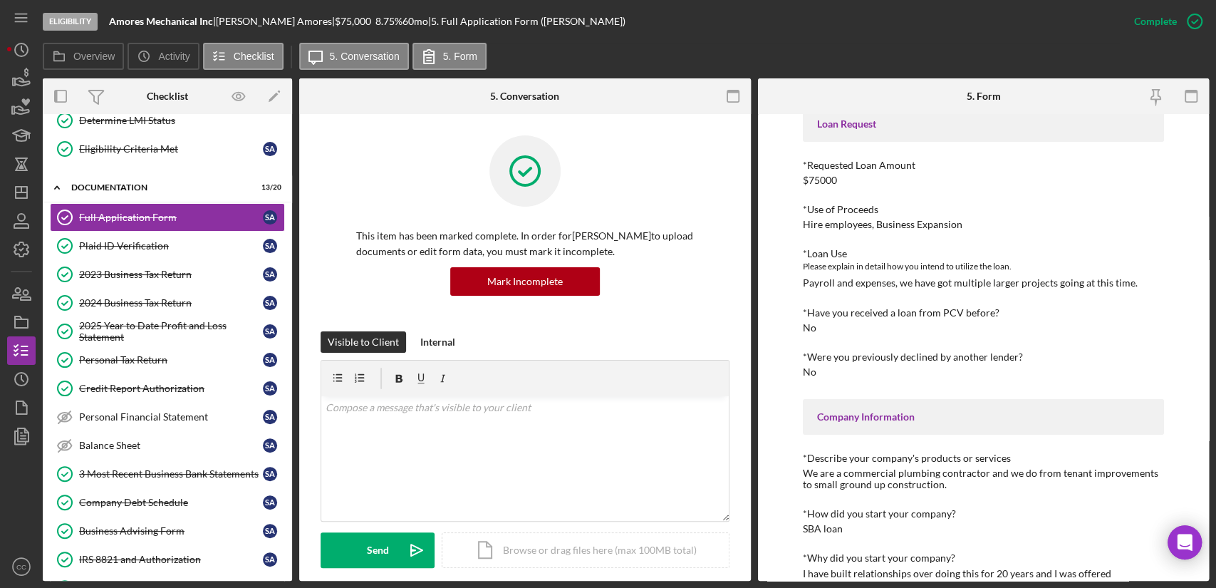
scroll to position [158, 0]
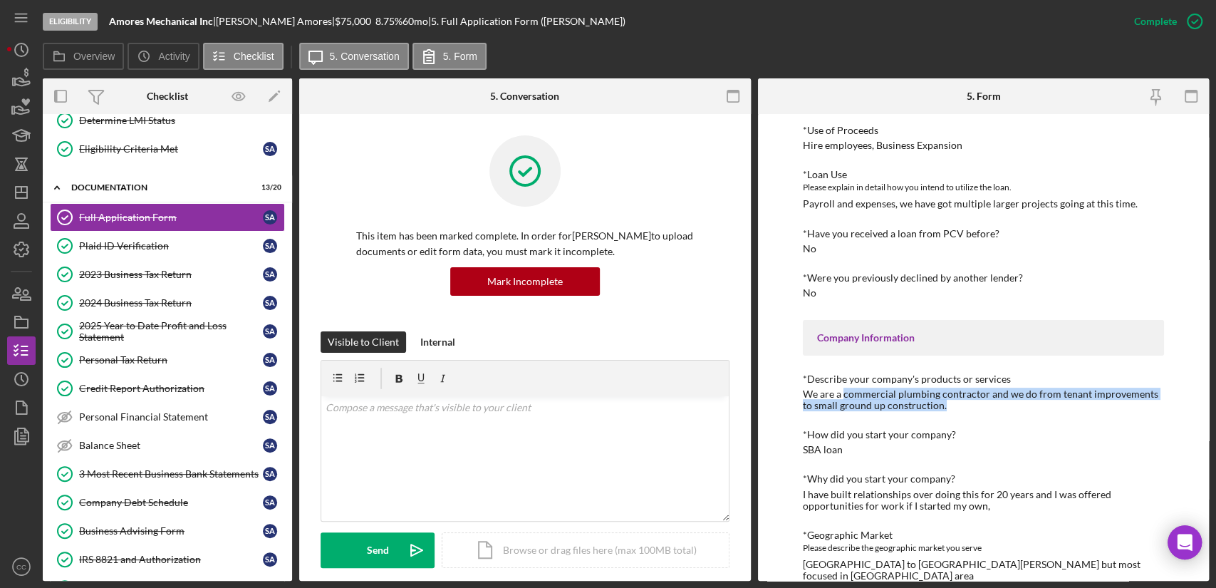
drag, startPoint x: 940, startPoint y: 406, endPoint x: 842, endPoint y: 396, distance: 98.8
click at [842, 396] on div "We are a commercial plumbing contractor and we do from tenant improvements to s…" at bounding box center [983, 399] width 361 height 23
copy div "commercial plumbing contractor and we do from tenant improvements to small grou…"
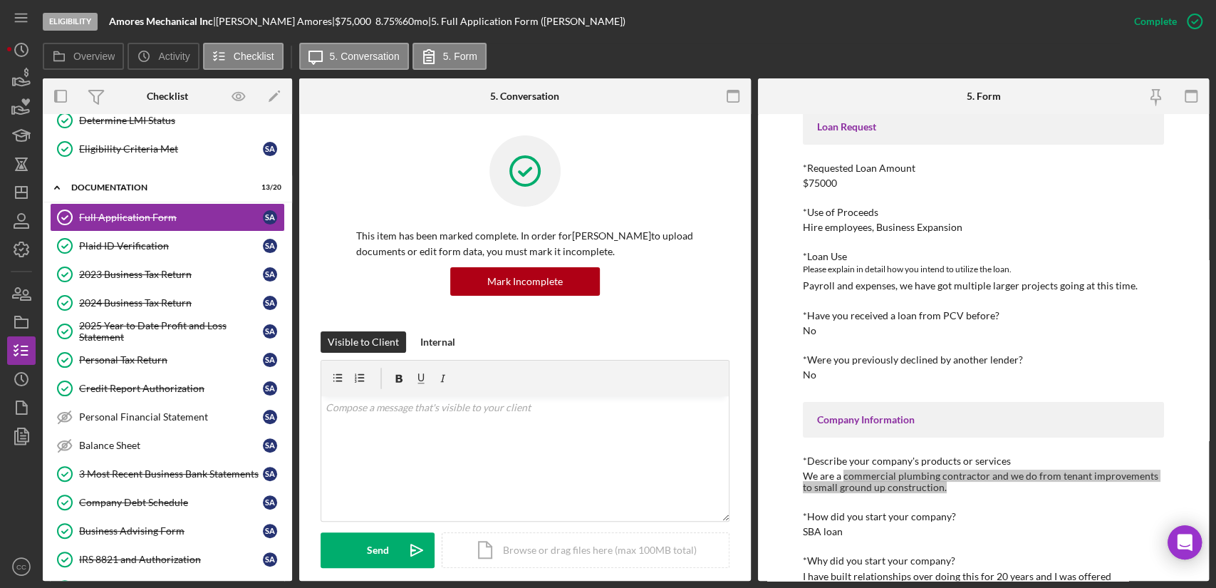
scroll to position [0, 0]
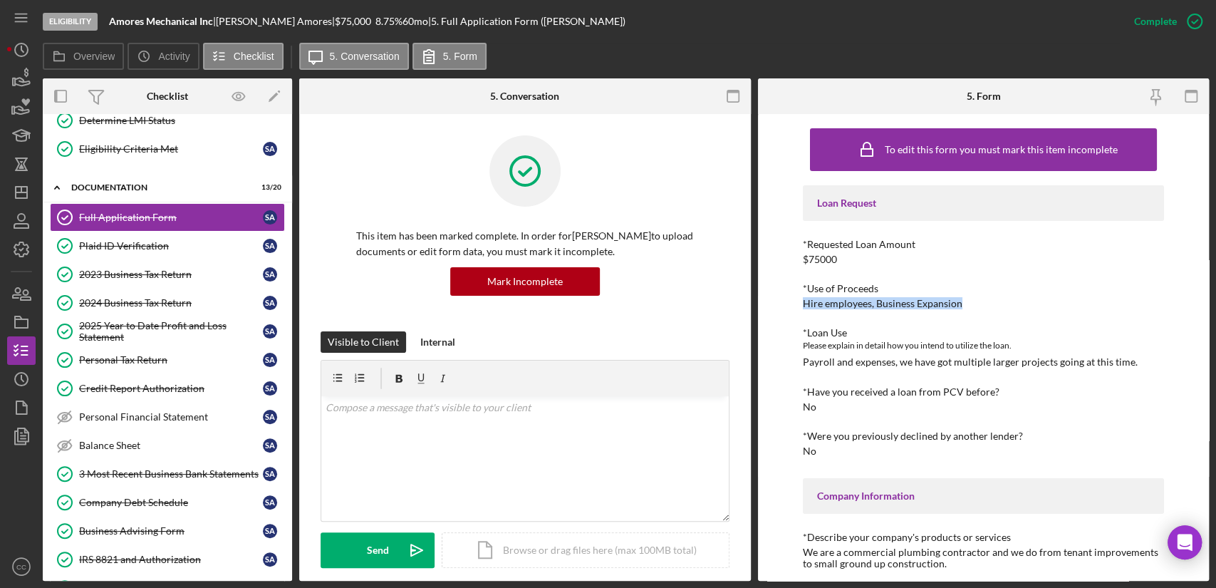
drag, startPoint x: 967, startPoint y: 302, endPoint x: 781, endPoint y: 308, distance: 186.0
click at [781, 308] on div "To edit this form you must mark this item incomplete Loan Request *Requested Lo…" at bounding box center [984, 347] width 452 height 467
click at [933, 358] on div "Payroll and expenses, we have got multiple larger projects going at this time." at bounding box center [970, 361] width 335 height 11
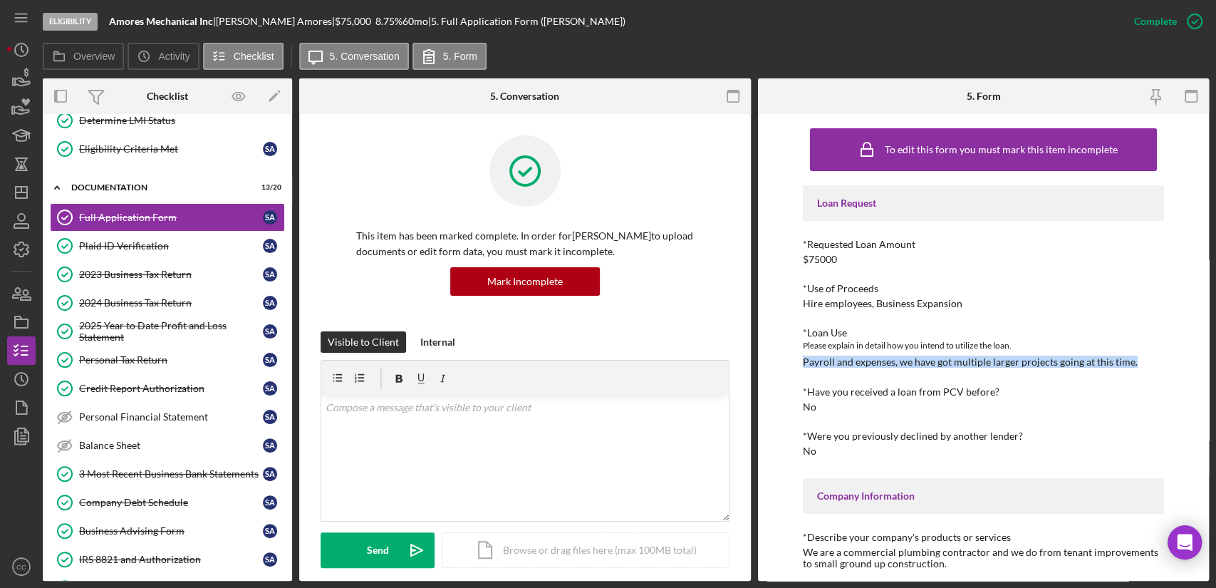
drag, startPoint x: 1134, startPoint y: 361, endPoint x: 779, endPoint y: 367, distance: 354.1
click at [779, 367] on div "To edit this form you must mark this item incomplete Loan Request *Requested Lo…" at bounding box center [984, 347] width 452 height 467
copy div "Payroll and expenses, we have got multiple larger projects going at this time."
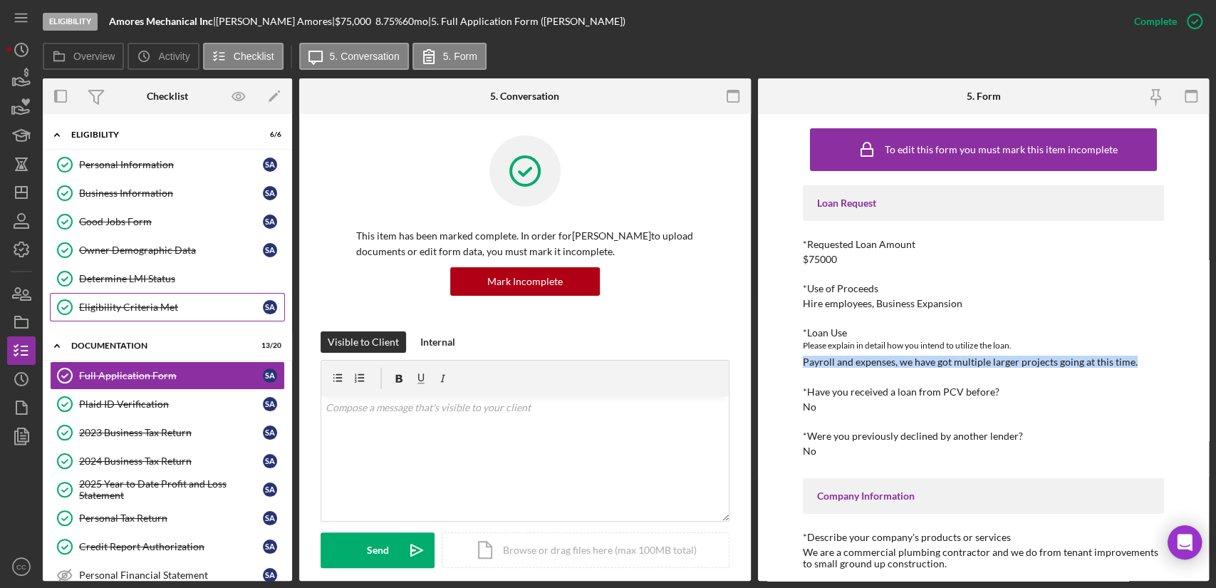
drag, startPoint x: 125, startPoint y: 278, endPoint x: 207, endPoint y: 295, distance: 83.0
click at [125, 278] on div "Determine LMI Status" at bounding box center [181, 278] width 205 height 11
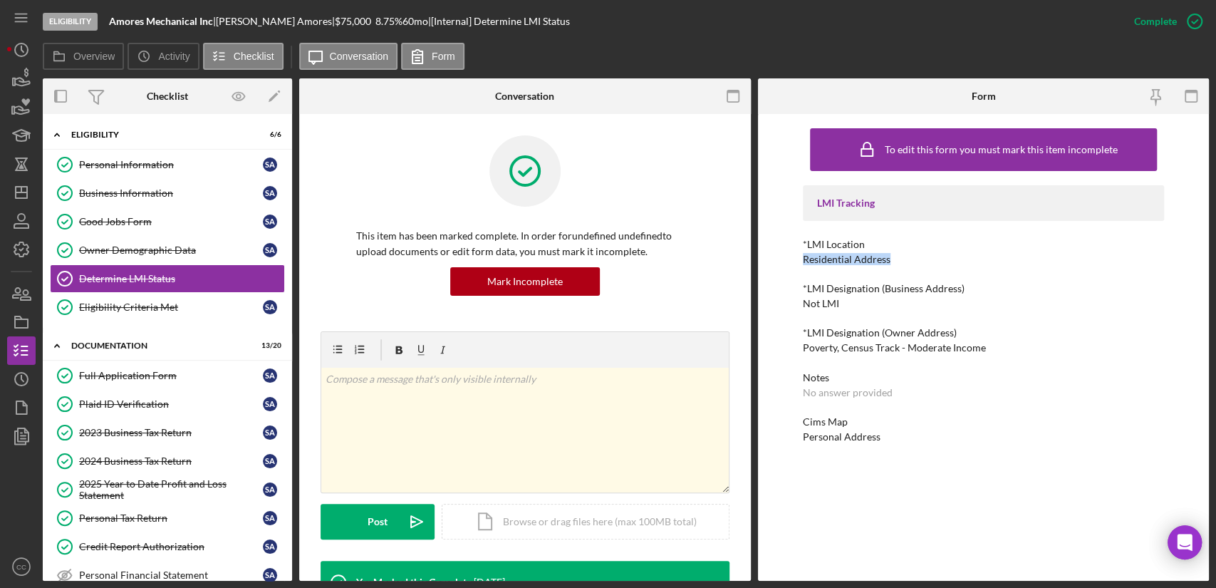
drag, startPoint x: 890, startPoint y: 257, endPoint x: 790, endPoint y: 256, distance: 99.8
click at [790, 256] on div "To edit this form you must mark this item incomplete LMI Tracking *LMI Location…" at bounding box center [984, 347] width 452 height 467
copy div "Residential Address"
drag, startPoint x: 982, startPoint y: 347, endPoint x: 795, endPoint y: 351, distance: 187.4
click at [795, 351] on div "To edit this form you must mark this item incomplete LMI Tracking *LMI Location…" at bounding box center [984, 347] width 452 height 467
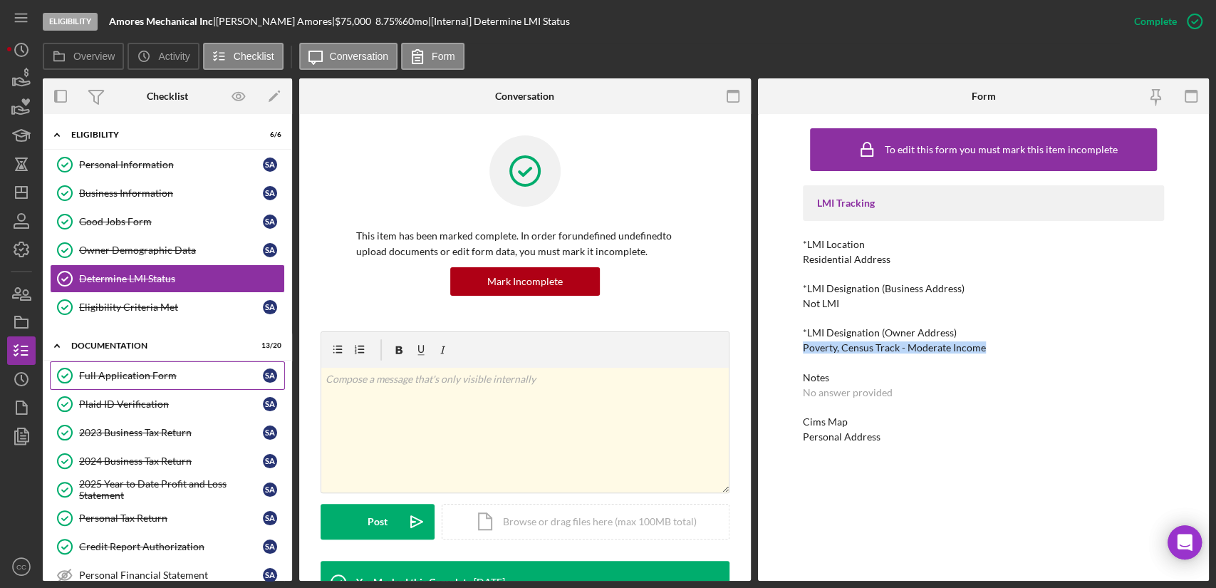
copy div "Poverty, Census Track - Moderate Income"
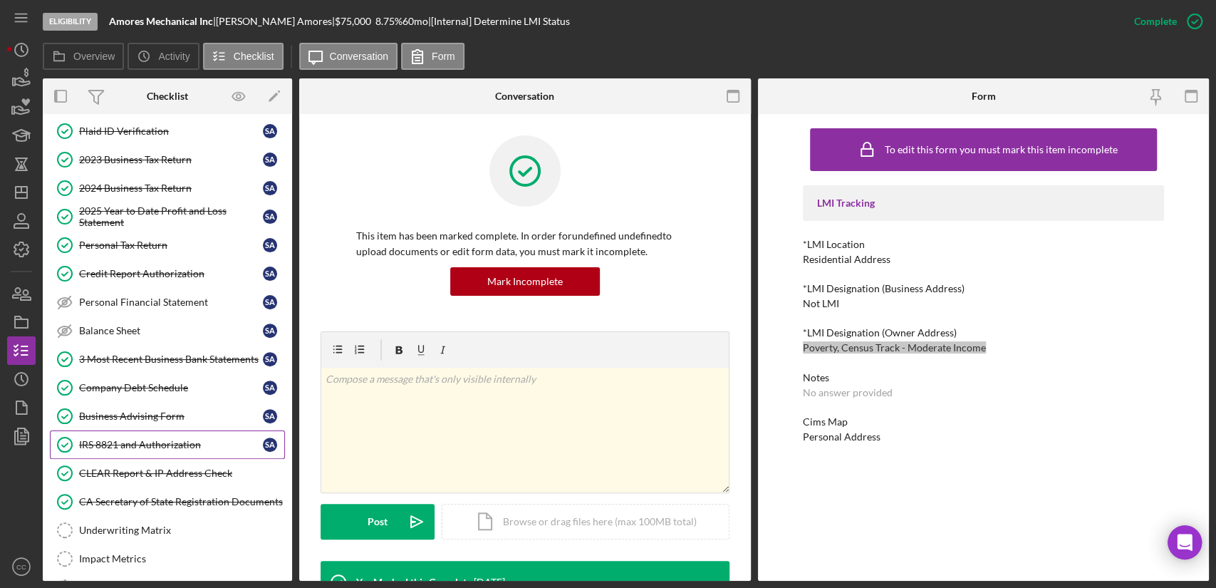
scroll to position [237, 0]
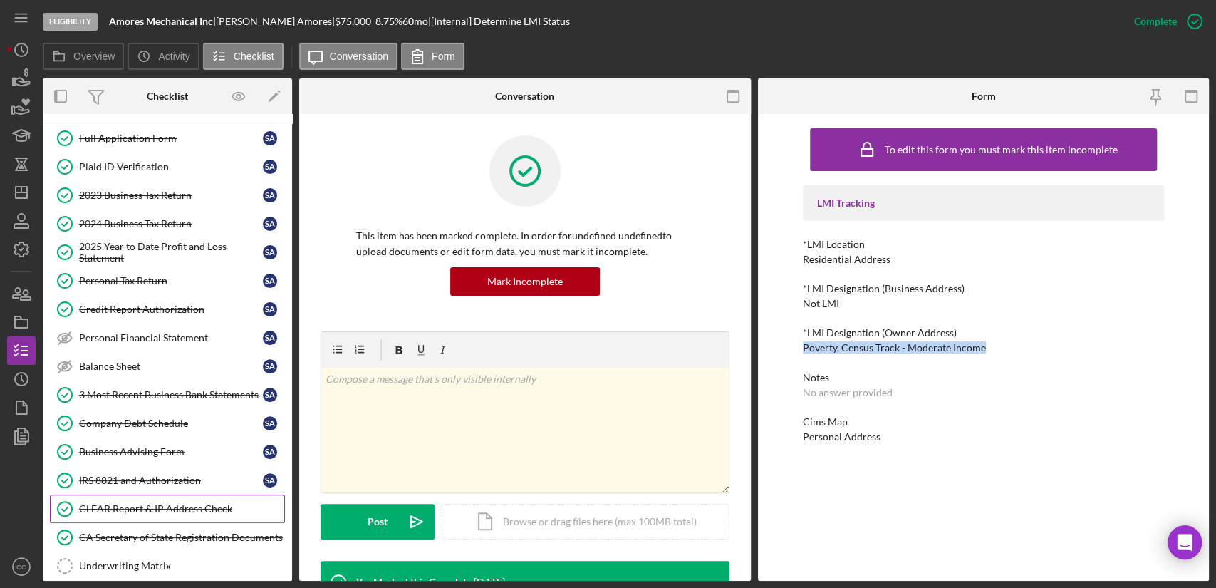
click at [118, 503] on div "CLEAR Report & IP Address Check" at bounding box center [181, 508] width 205 height 11
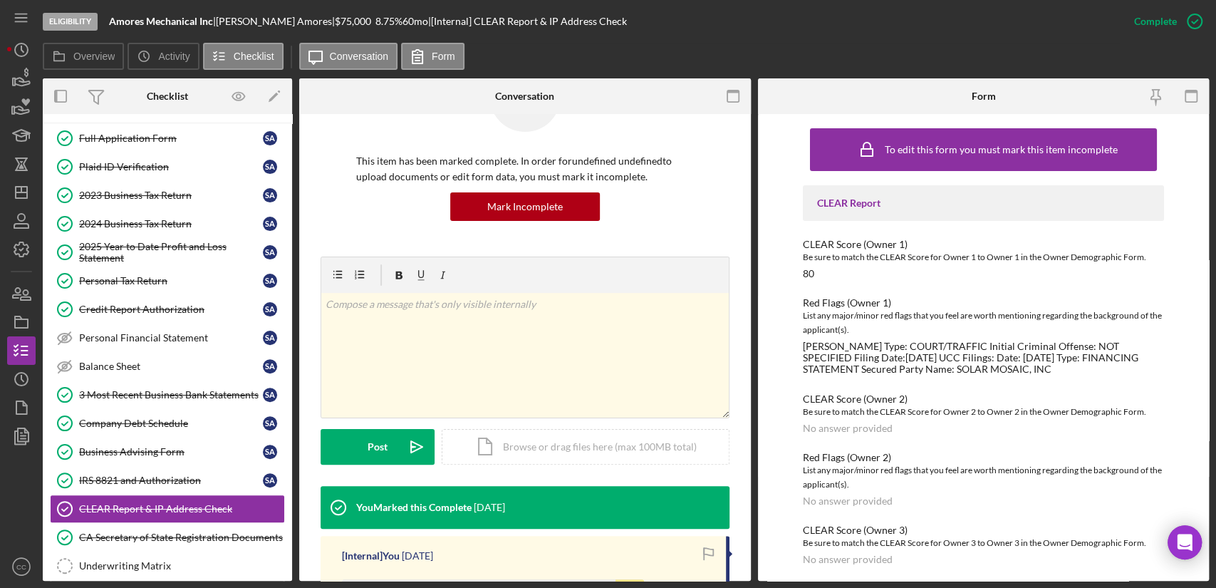
scroll to position [158, 0]
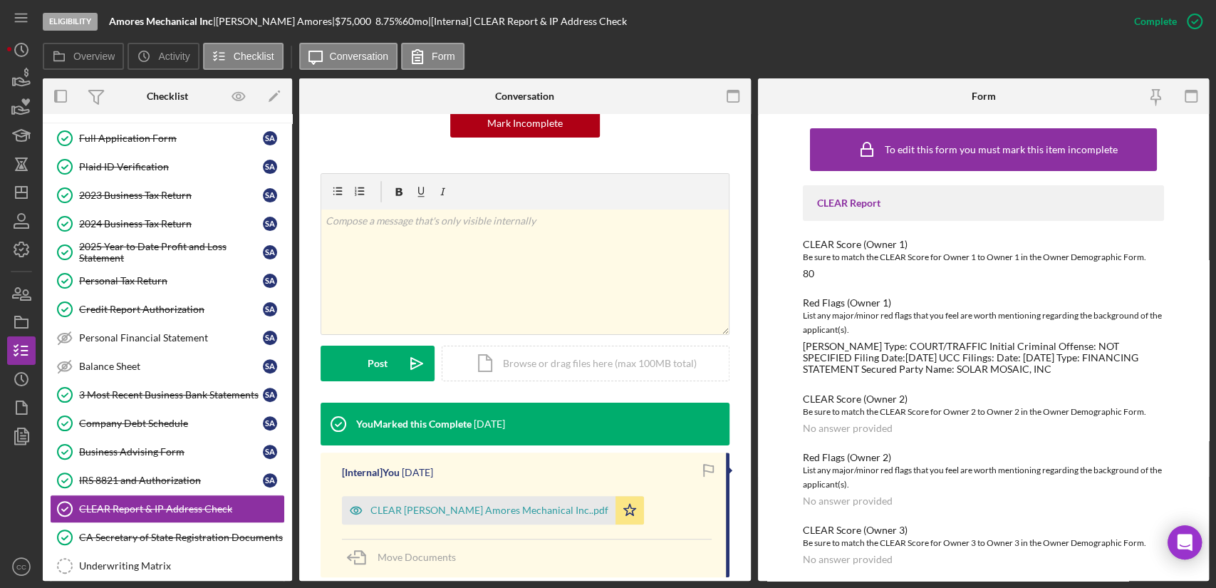
drag, startPoint x: 803, startPoint y: 347, endPoint x: 996, endPoint y: 375, distance: 195.1
click at [996, 375] on div "[PERSON_NAME] Type: COURT/TRAFFIC Initial Criminal Offense: NOT SPECIFIED Filin…" at bounding box center [983, 358] width 361 height 34
copy div "[PERSON_NAME] Type: COURT/TRAFFIC Initial Criminal Offense: NOT SPECIFIED Filin…"
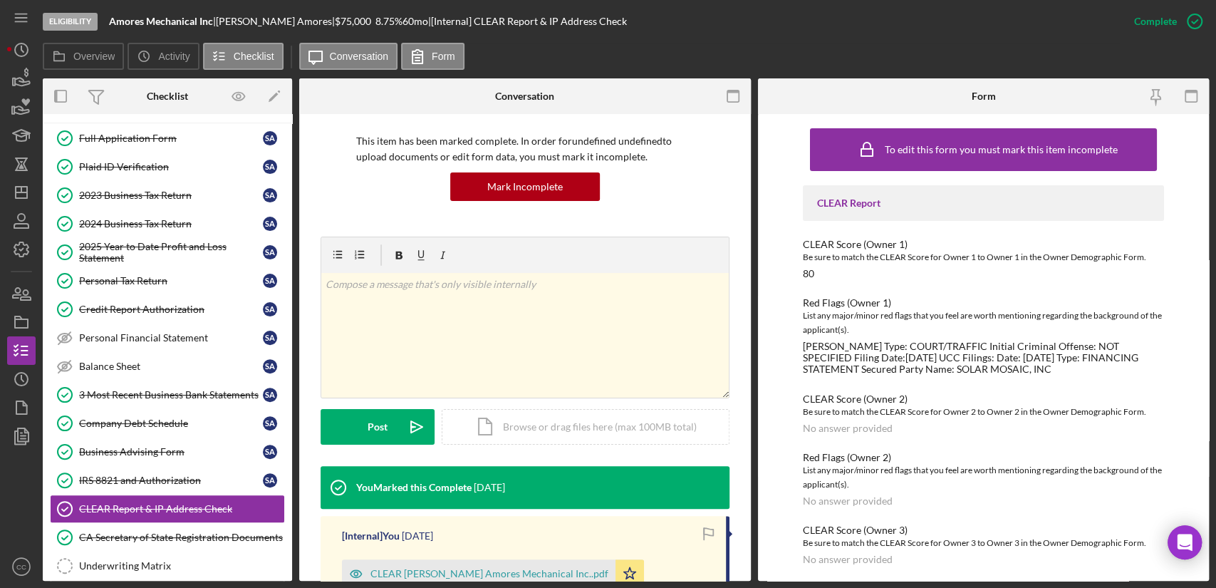
scroll to position [0, 0]
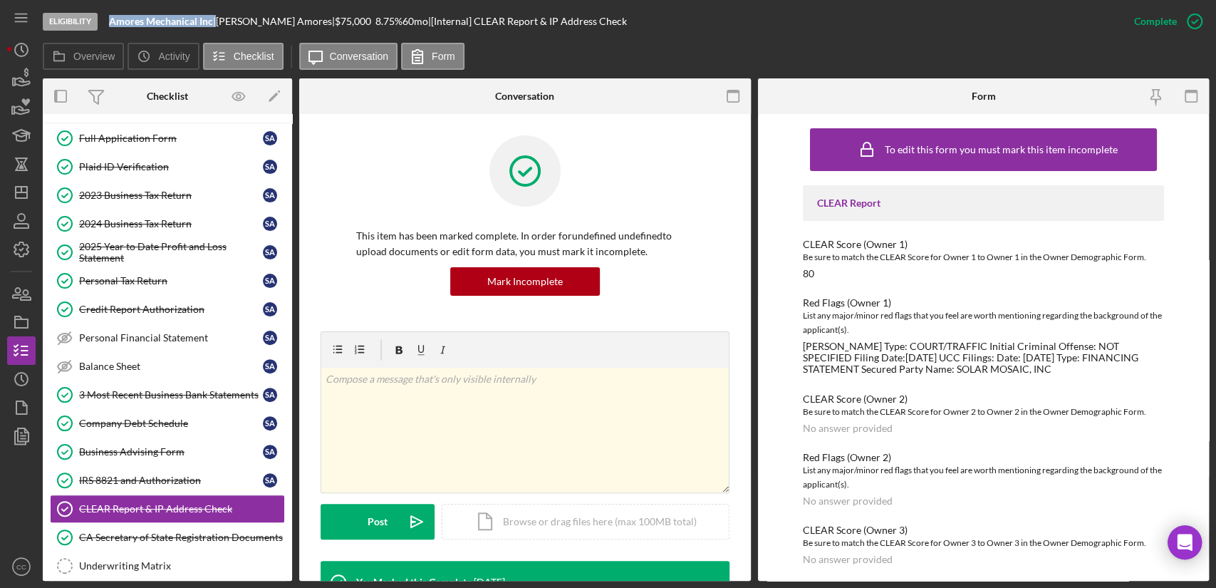
drag, startPoint x: 215, startPoint y: 21, endPoint x: 107, endPoint y: 16, distance: 108.4
click at [107, 16] on div "Eligibility Amores Mechanical Inc | [PERSON_NAME] | $75,000 $15,000 8.75 % 60 m…" at bounding box center [581, 21] width 1077 height 43
copy div "Amores Mechanical Inc"
click at [28, 195] on icon "Icon/Dashboard" at bounding box center [22, 193] width 36 height 36
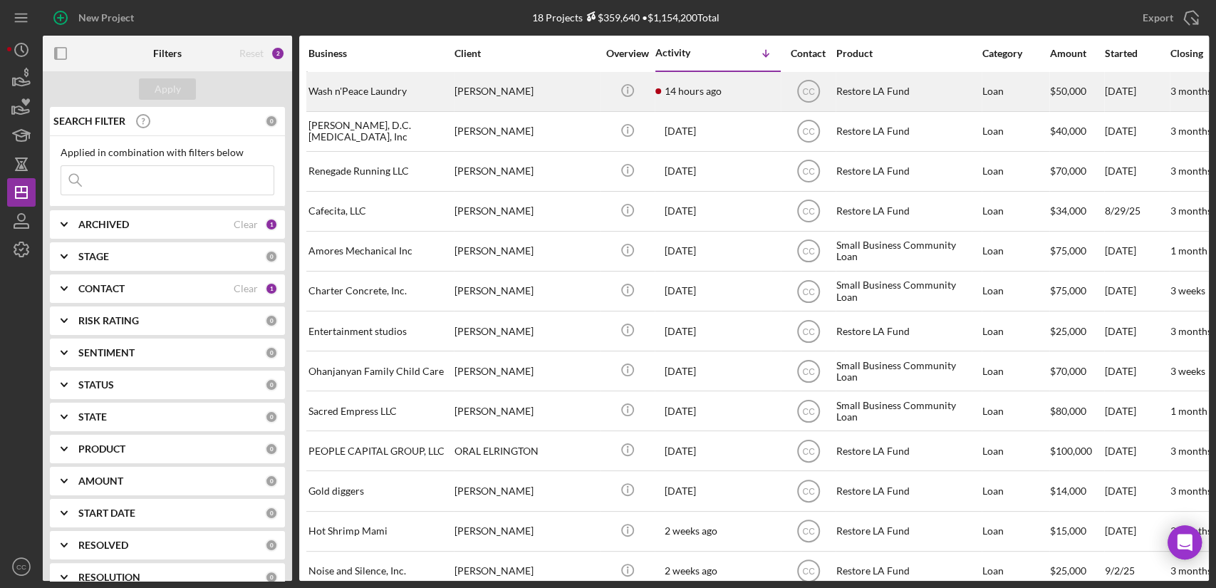
click at [551, 98] on div "[PERSON_NAME]" at bounding box center [526, 92] width 142 height 38
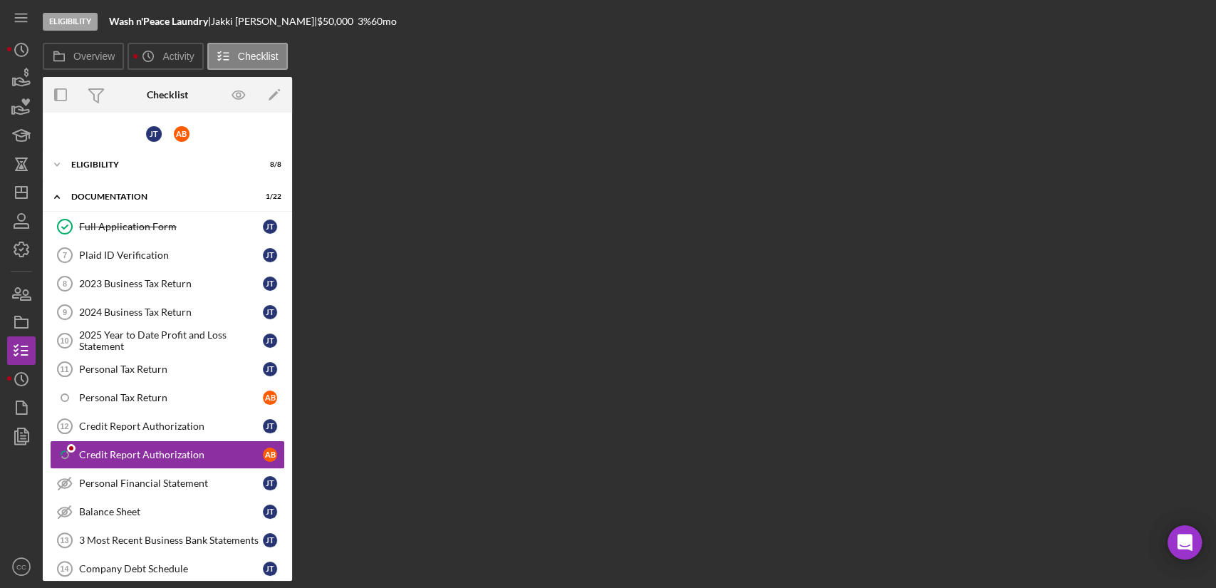
scroll to position [106, 0]
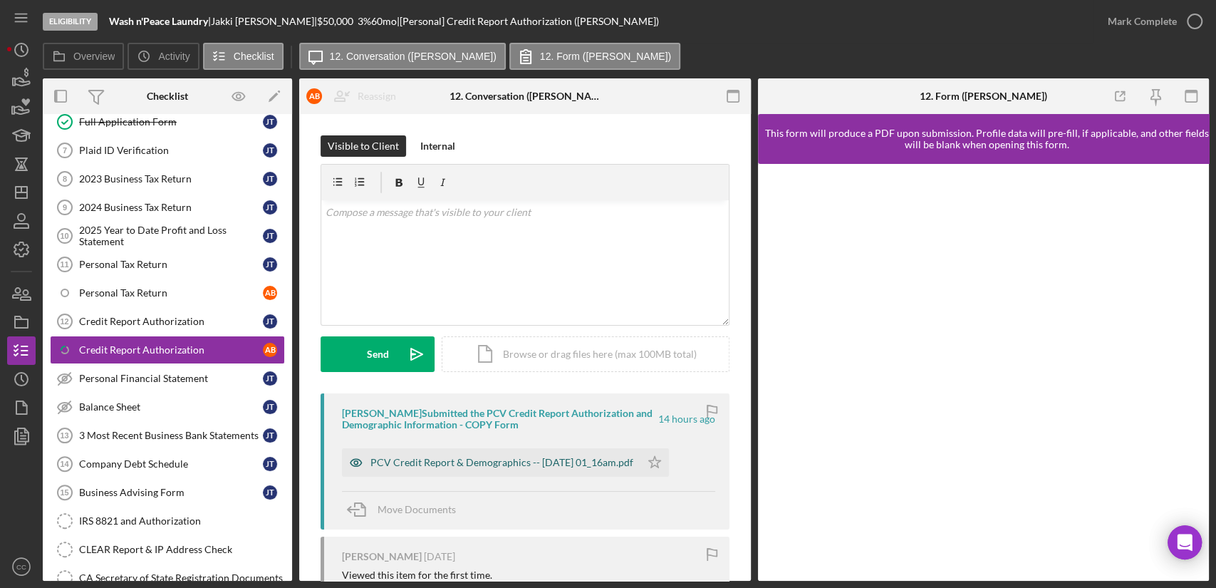
click at [515, 462] on div "PCV Credit Report & Demographics -- [DATE] 01_16am.pdf" at bounding box center [501, 462] width 263 height 11
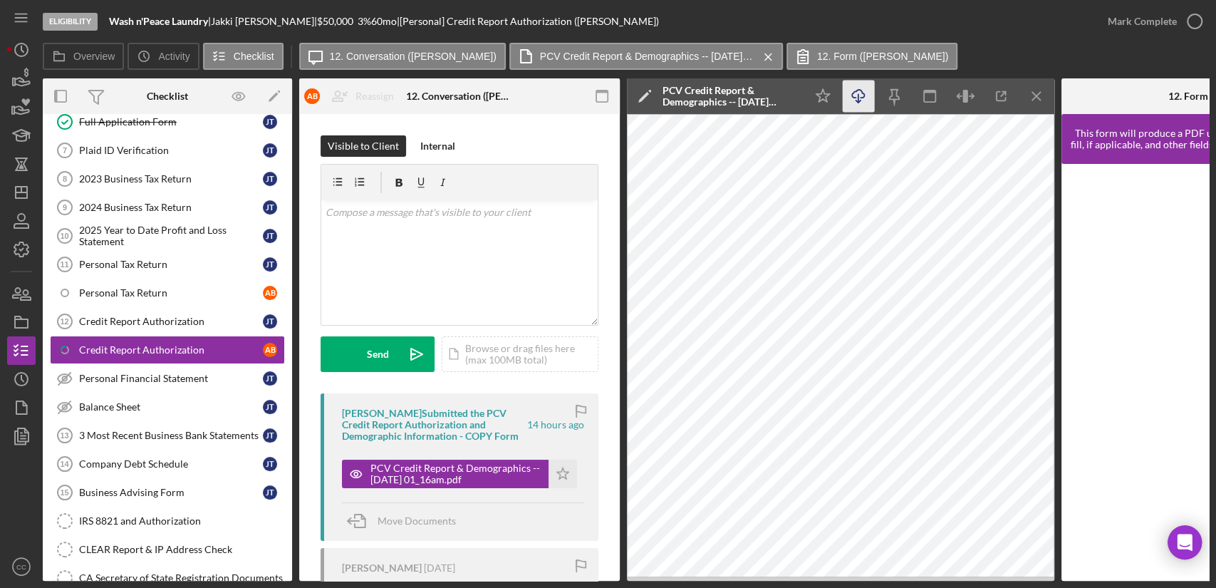
drag, startPoint x: 824, startPoint y: 95, endPoint x: 852, endPoint y: 90, distance: 28.2
click at [824, 95] on icon "Icon/Star" at bounding box center [823, 97] width 32 height 32
click at [1186, 18] on icon "button" at bounding box center [1195, 22] width 36 height 36
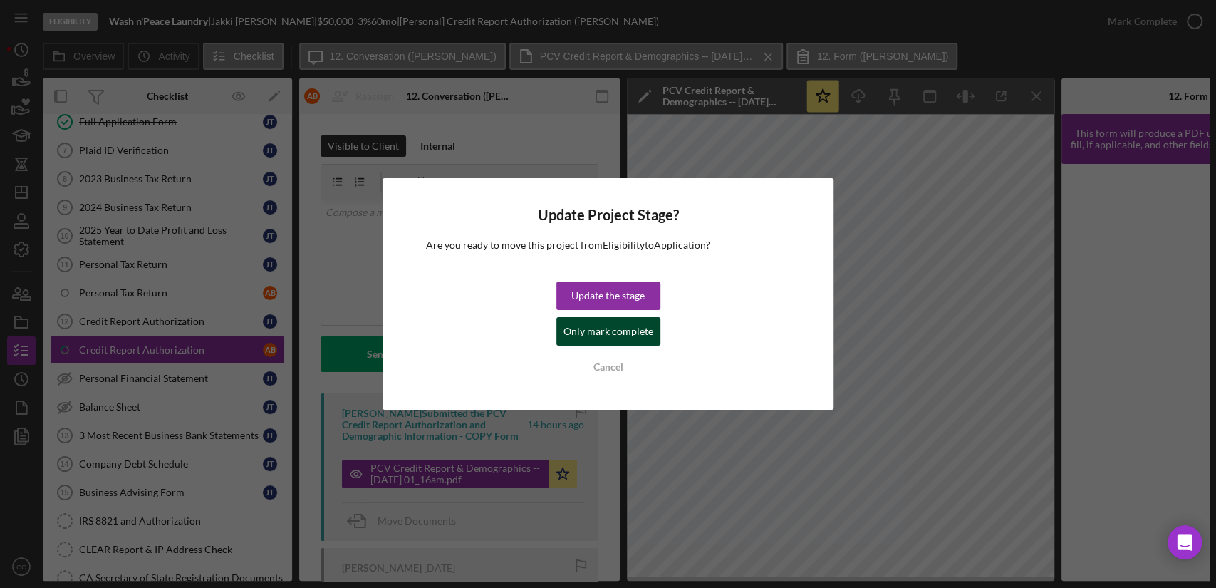
click at [598, 333] on div "Only mark complete" at bounding box center [609, 331] width 90 height 28
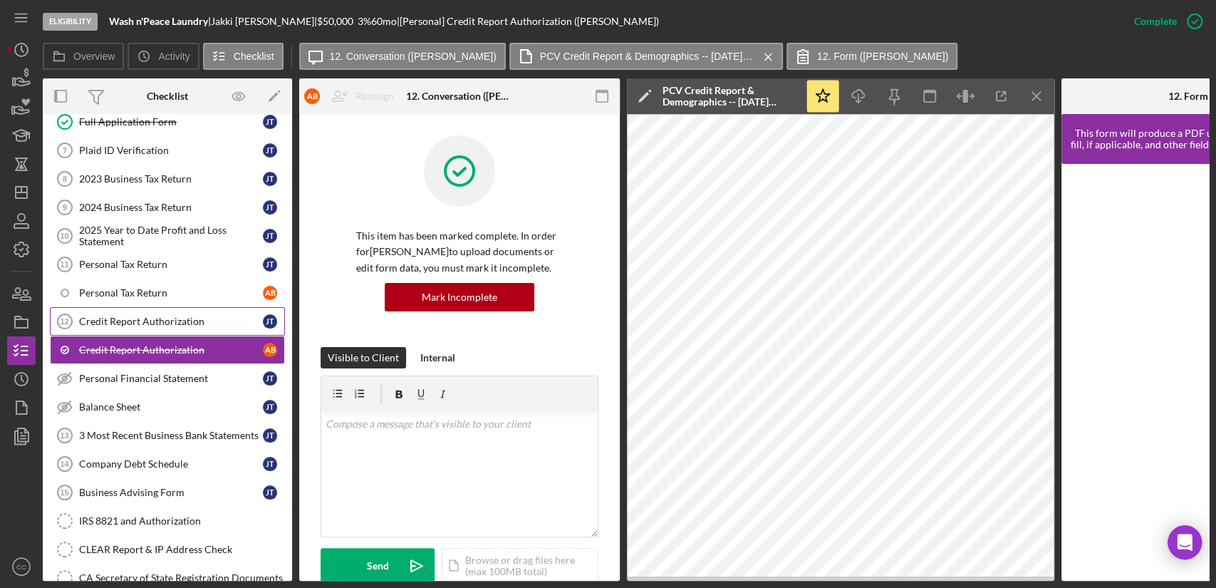
click at [148, 317] on div "Credit Report Authorization" at bounding box center [171, 321] width 184 height 11
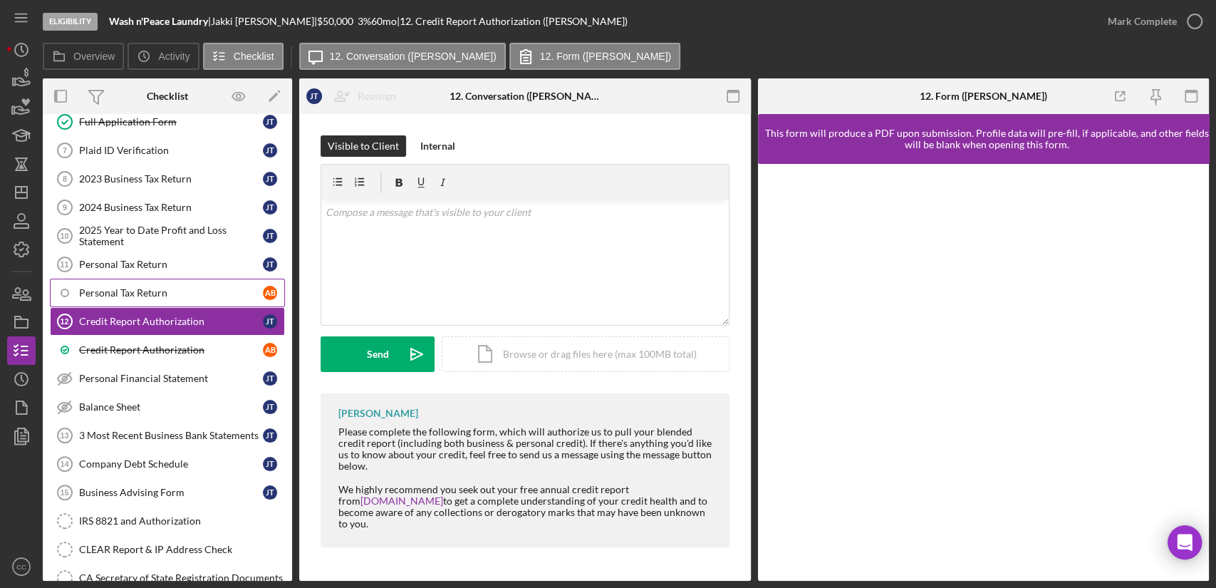
click at [171, 289] on div "Personal Tax Return" at bounding box center [171, 292] width 184 height 11
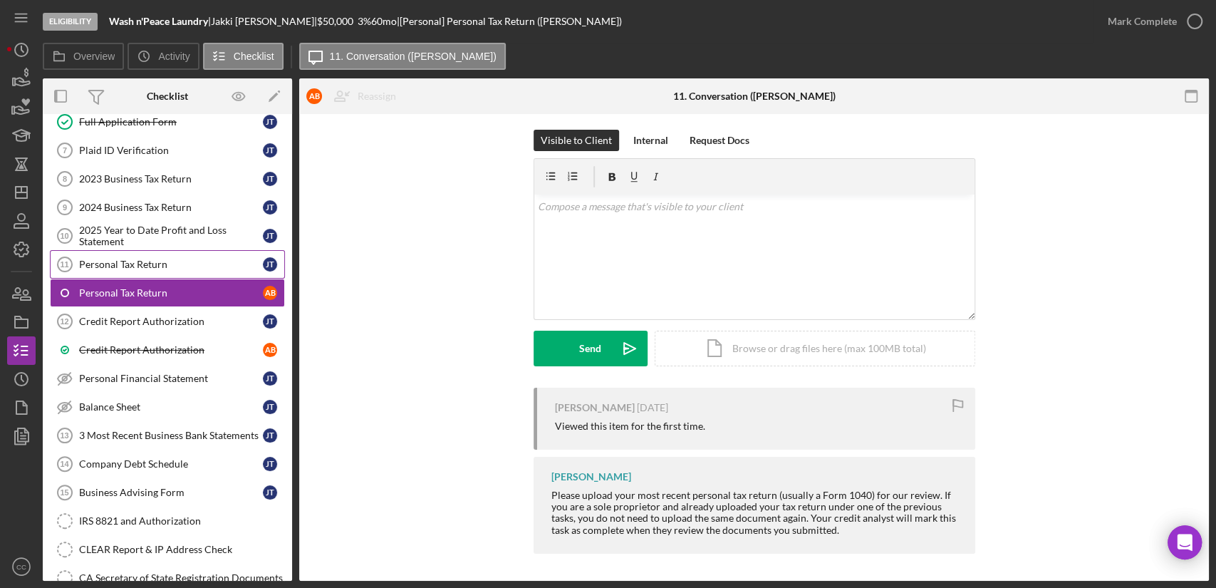
scroll to position [6, 0]
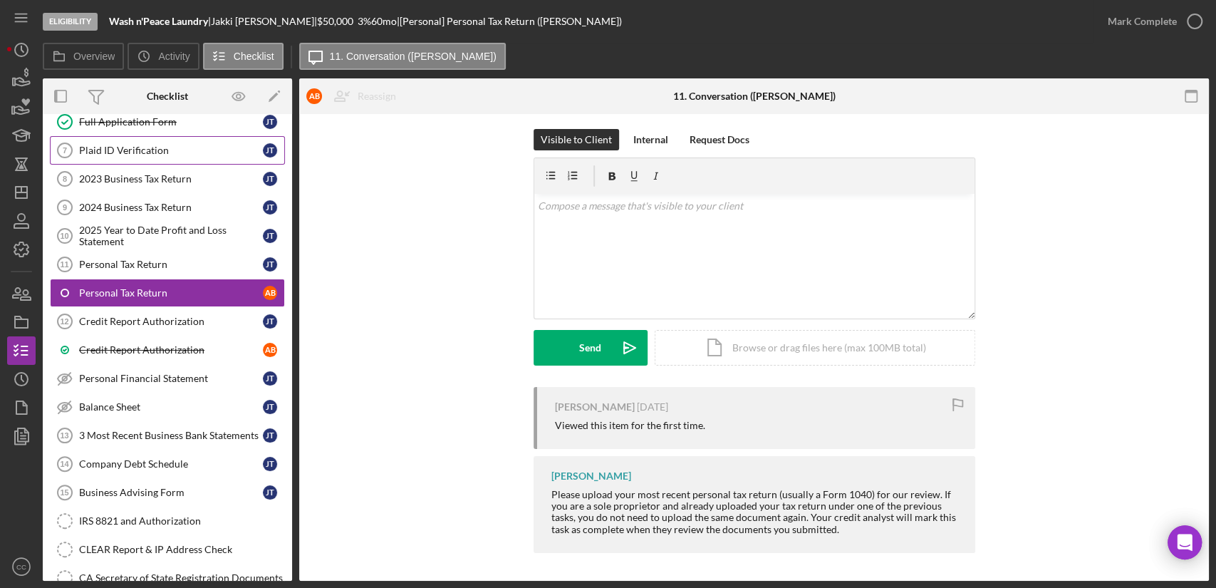
click at [122, 160] on link "Plaid ID Verification 7 Plaid ID Verification [PERSON_NAME]" at bounding box center [167, 150] width 235 height 28
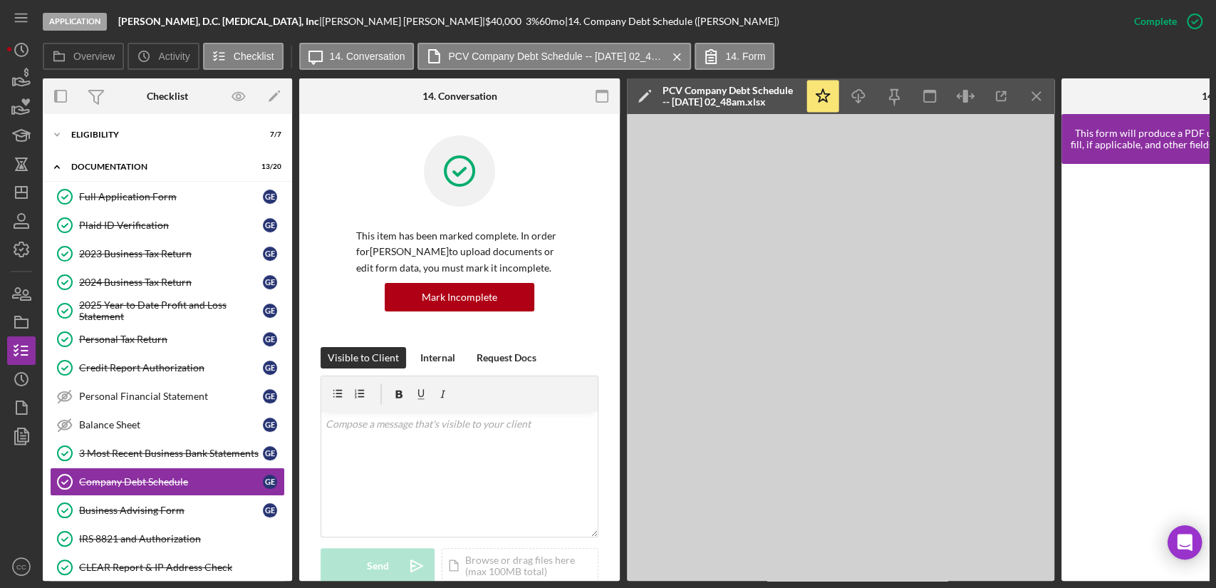
scroll to position [1042, 0]
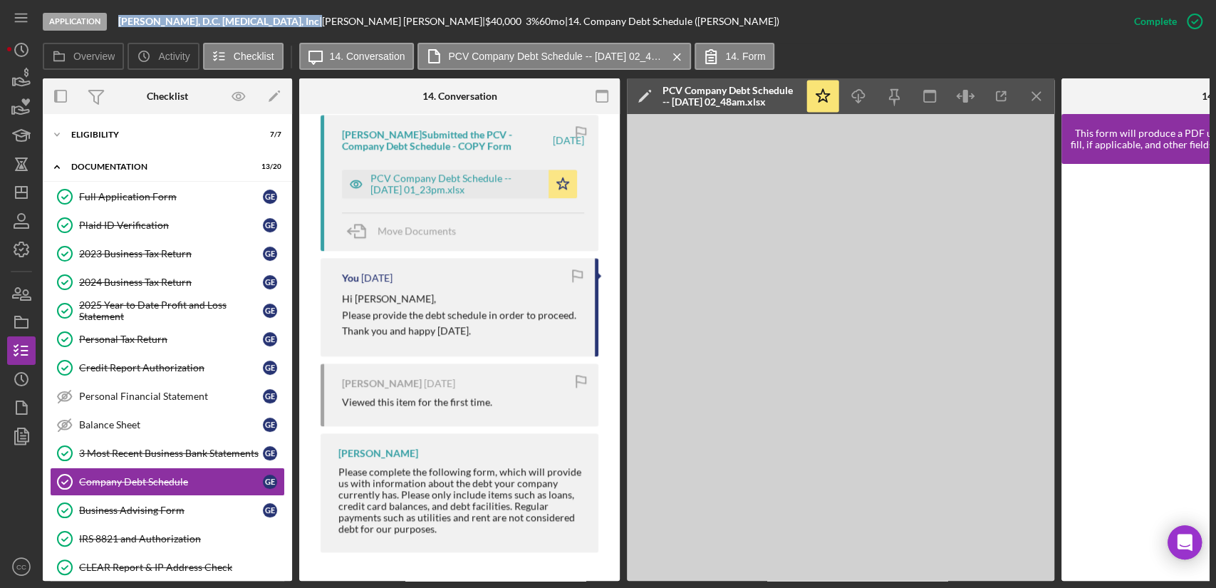
drag, startPoint x: 289, startPoint y: 19, endPoint x: 98, endPoint y: 30, distance: 191.2
click at [98, 30] on div "Application [PERSON_NAME], D.C. [MEDICAL_DATA], Inc | [PERSON_NAME] | $40,000 $…" at bounding box center [581, 21] width 1077 height 43
copy div "[PERSON_NAME], D.C. [MEDICAL_DATA], Inc"
drag, startPoint x: 171, startPoint y: 17, endPoint x: 146, endPoint y: 20, distance: 25.1
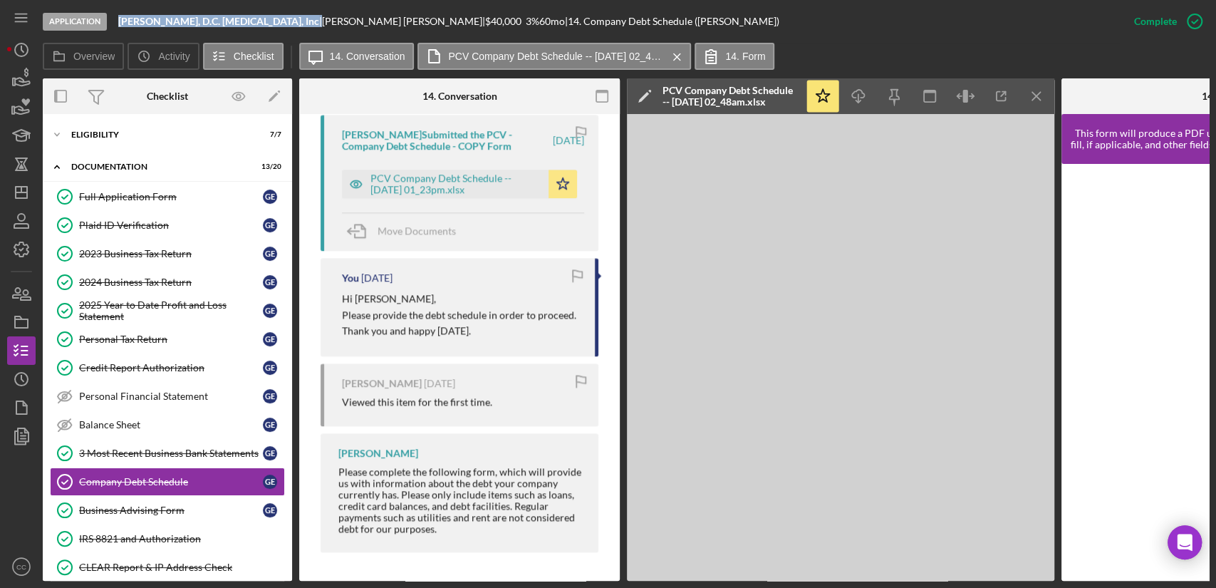
click at [146, 20] on b "[PERSON_NAME], D.C. [MEDICAL_DATA], Inc" at bounding box center [218, 21] width 201 height 12
click at [278, 16] on b "[PERSON_NAME], D.C. [MEDICAL_DATA], Inc" at bounding box center [218, 21] width 201 height 12
drag, startPoint x: 287, startPoint y: 21, endPoint x: 122, endPoint y: 21, distance: 165.3
click at [122, 21] on div "Gabriel Y. Edery, D.C. Chiropractic, Inc |" at bounding box center [220, 21] width 204 height 11
copy div "abriel Y. Edery, D.C. Chiropractic, Inc"
